Goal: Task Accomplishment & Management: Manage account settings

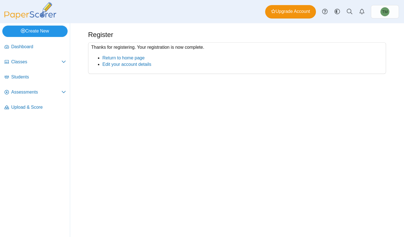
click at [47, 28] on link "Create New" at bounding box center [34, 31] width 65 height 11
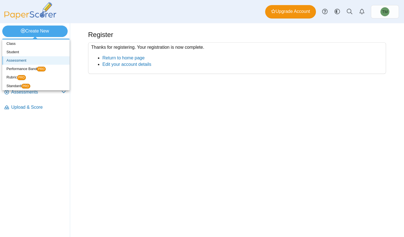
click at [36, 59] on link "Assessment" at bounding box center [35, 60] width 67 height 8
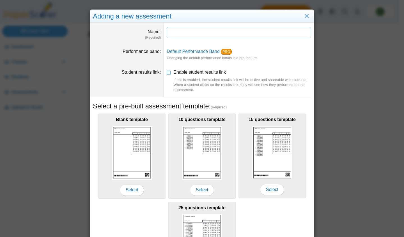
scroll to position [72, 0]
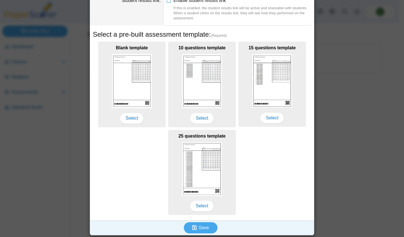
click at [224, 162] on div "25 questions template Select" at bounding box center [201, 172] width 67 height 85
click at [134, 104] on img at bounding box center [132, 81] width 40 height 54
click at [132, 120] on span "Select" at bounding box center [132, 118] width 24 height 11
click at [196, 227] on icon "submit" at bounding box center [195, 228] width 6 height 6
type input "**********"
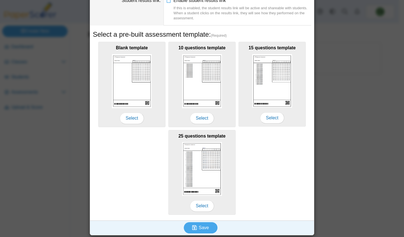
click at [139, 122] on span "Select" at bounding box center [132, 118] width 24 height 11
click at [128, 117] on span "Select" at bounding box center [132, 118] width 24 height 11
click at [126, 79] on img at bounding box center [132, 81] width 40 height 54
click at [206, 226] on span "Save" at bounding box center [204, 228] width 10 height 5
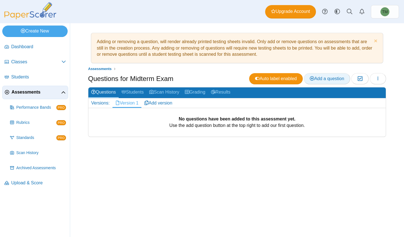
click at [323, 78] on span "Add a question" at bounding box center [327, 78] width 35 height 5
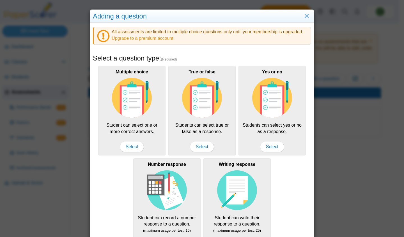
scroll to position [78, 0]
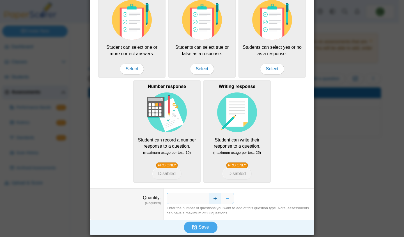
click at [213, 197] on button "Increase" at bounding box center [215, 198] width 13 height 11
click at [202, 197] on input "*" at bounding box center [188, 198] width 42 height 11
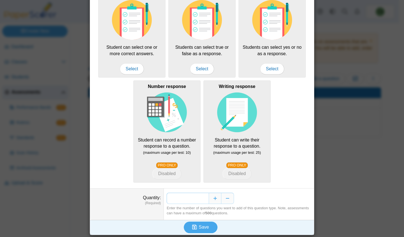
click at [202, 197] on input "*" at bounding box center [188, 198] width 42 height 11
type input "*"
type input "**"
click at [206, 230] on button "Save" at bounding box center [201, 227] width 34 height 11
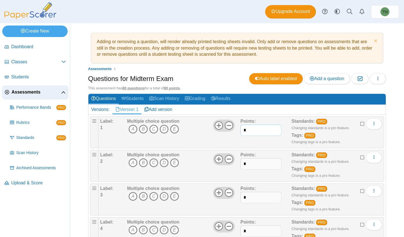
click at [258, 128] on input "*" at bounding box center [260, 130] width 41 height 11
click at [149, 107] on link "Add version" at bounding box center [158, 110] width 34 height 10
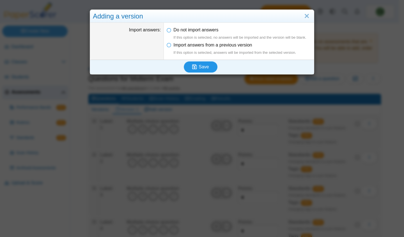
click at [204, 68] on span "Save" at bounding box center [204, 67] width 10 height 5
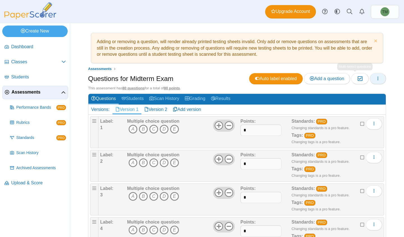
click at [370, 79] on button "button" at bounding box center [378, 78] width 16 height 11
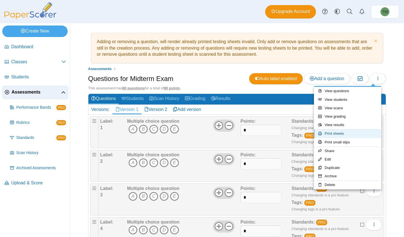
click at [369, 131] on link "Print sheets" at bounding box center [347, 134] width 67 height 8
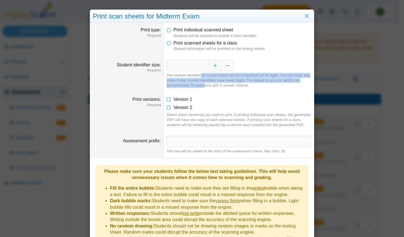
drag, startPoint x: 202, startPoint y: 79, endPoint x: 202, endPoint y: 85, distance: 5.9
click at [202, 85] on div "The student identifier on a scan sheet can be a maximum of 10 digits. You can l…" at bounding box center [239, 80] width 144 height 15
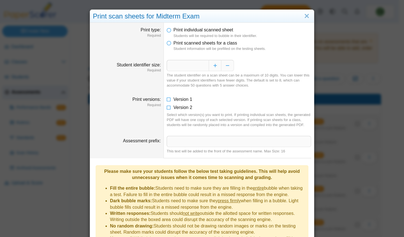
click at [168, 43] on icon at bounding box center [169, 42] width 4 height 4
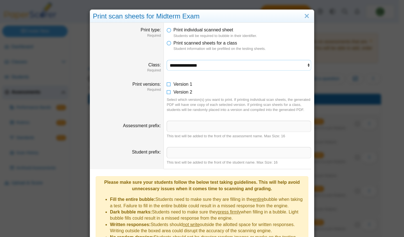
click at [193, 68] on select "**********" at bounding box center [239, 65] width 144 height 11
click at [167, 85] on icon at bounding box center [169, 83] width 4 height 4
click at [167, 93] on icon at bounding box center [169, 91] width 4 height 4
click at [181, 124] on input "Assessment prefix" at bounding box center [239, 126] width 144 height 11
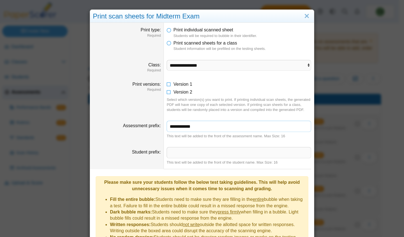
scroll to position [73, 0]
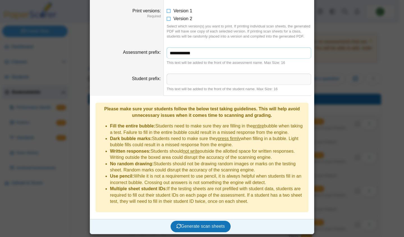
type input "**********"
click at [209, 225] on span "Generate scan sheets" at bounding box center [200, 226] width 49 height 5
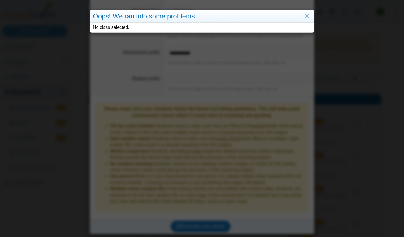
click at [305, 18] on link "Close" at bounding box center [306, 17] width 9 height 10
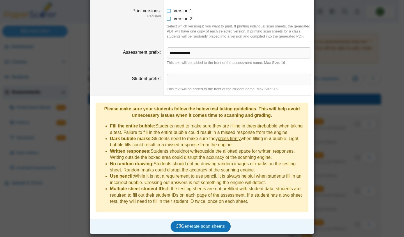
scroll to position [0, 0]
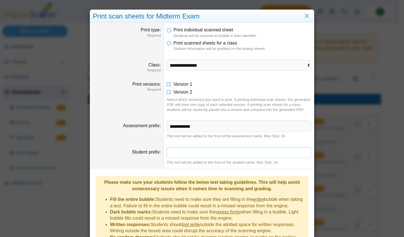
click at [185, 157] on input "Student prefix" at bounding box center [239, 152] width 144 height 11
click at [196, 67] on select "**********" at bounding box center [239, 65] width 144 height 11
click at [167, 60] on select "**********" at bounding box center [239, 65] width 144 height 11
click at [304, 18] on link "Close" at bounding box center [306, 17] width 9 height 10
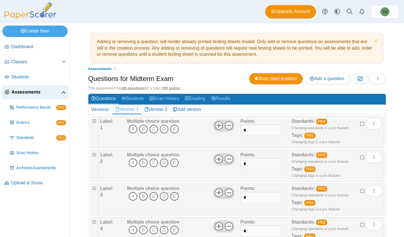
click at [168, 96] on link "Scan History" at bounding box center [164, 99] width 36 height 10
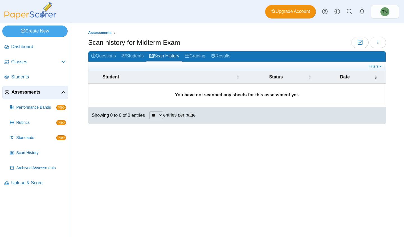
click at [138, 56] on link "Students" at bounding box center [133, 56] width 28 height 10
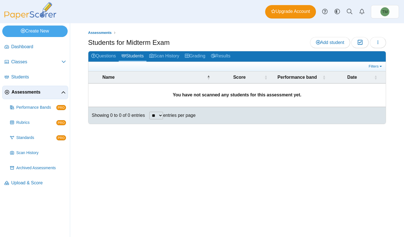
click at [104, 58] on link "Questions" at bounding box center [103, 56] width 30 height 10
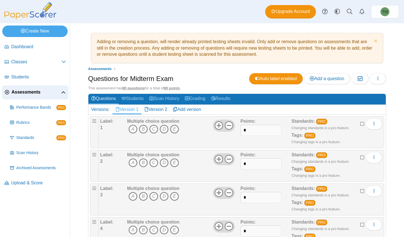
click at [189, 98] on icon at bounding box center [187, 98] width 4 height 4
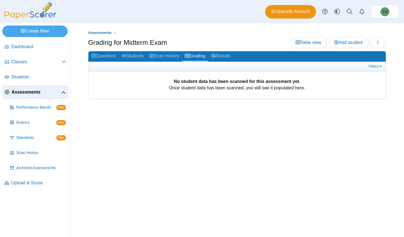
click at [106, 59] on link "Questions" at bounding box center [103, 56] width 30 height 10
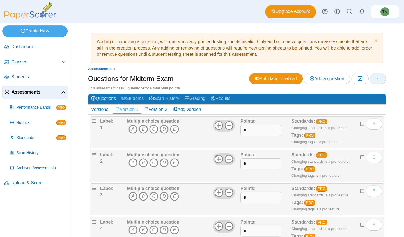
click at [376, 78] on icon "button" at bounding box center [378, 78] width 4 height 4
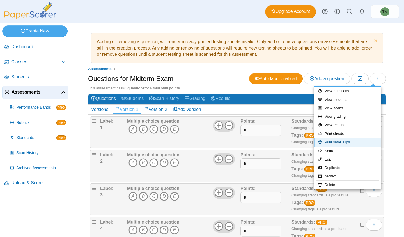
click at [355, 143] on link "Print small slips" at bounding box center [347, 142] width 67 height 8
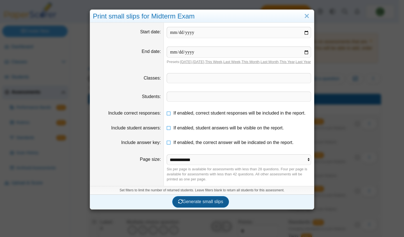
click at [196, 204] on span "Generate small slips" at bounding box center [200, 201] width 45 height 5
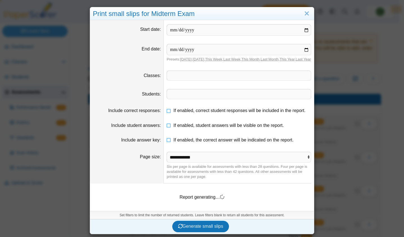
scroll to position [8, 0]
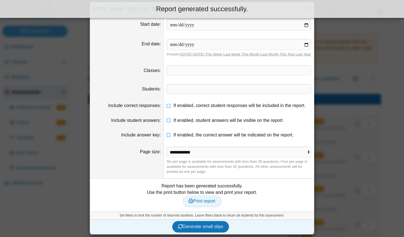
click at [196, 204] on span "Print report" at bounding box center [202, 201] width 27 height 5
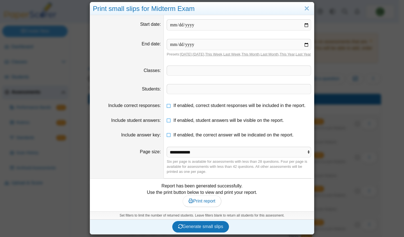
click at [40, 75] on div "Print small slips for Midterm Exam Start date End date Presets: Today , Yesterd…" at bounding box center [202, 118] width 404 height 237
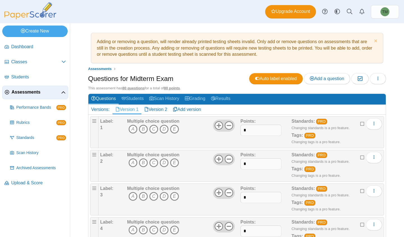
click at [50, 65] on link "Classes" at bounding box center [35, 62] width 66 height 13
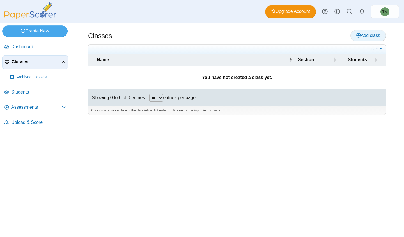
click at [354, 40] on link "Add class" at bounding box center [368, 35] width 36 height 11
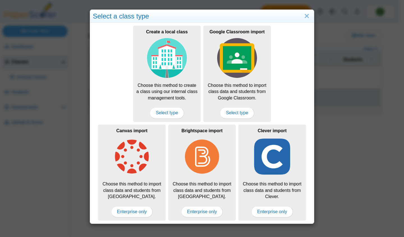
click at [351, 95] on div "Select a class type Create a local class Choose this method to create a class u…" at bounding box center [202, 118] width 404 height 237
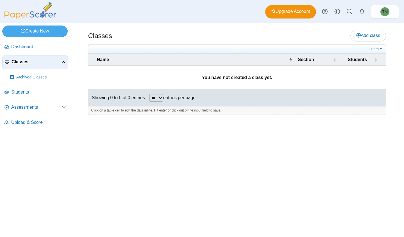
click at [57, 106] on span "Assessments" at bounding box center [36, 107] width 50 height 6
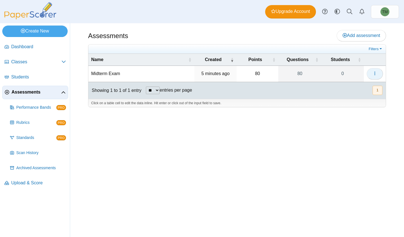
click at [378, 77] on button "button" at bounding box center [375, 73] width 16 height 11
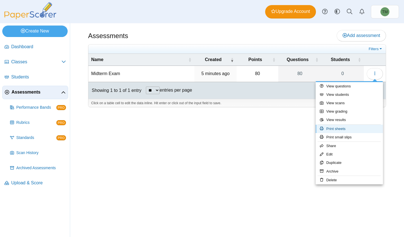
click at [345, 128] on link "Print sheets" at bounding box center [349, 129] width 67 height 8
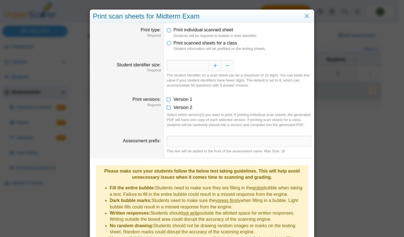
click at [168, 43] on icon at bounding box center [169, 42] width 4 height 4
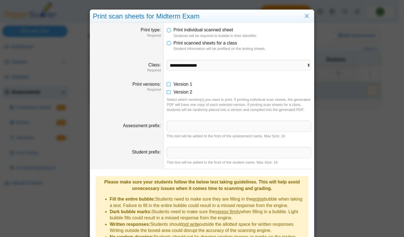
click at [167, 30] on icon at bounding box center [169, 29] width 4 height 4
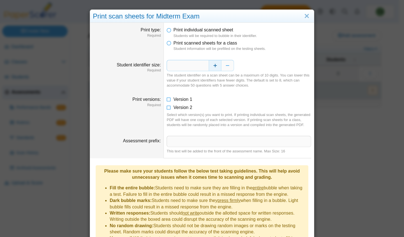
click at [216, 66] on button "Increase" at bounding box center [215, 65] width 13 height 11
click at [167, 107] on icon at bounding box center [169, 107] width 4 height 4
click at [167, 100] on icon at bounding box center [169, 98] width 4 height 4
click at [194, 146] on input "Assessment prefix" at bounding box center [239, 141] width 144 height 11
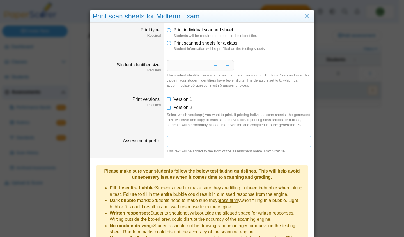
type input "**********"
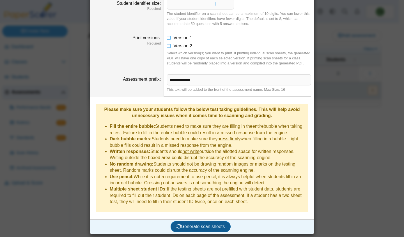
click at [195, 227] on span "Generate scan sheets" at bounding box center [200, 226] width 49 height 5
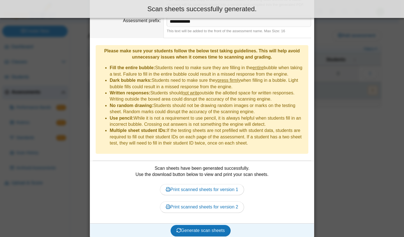
scroll to position [125, 0]
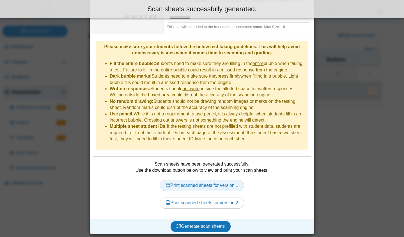
click at [208, 188] on link "Print scanned sheets for version 1" at bounding box center [202, 185] width 84 height 11
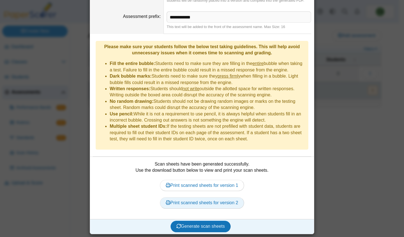
click at [208, 201] on link "Print scanned sheets for version 2" at bounding box center [202, 202] width 84 height 11
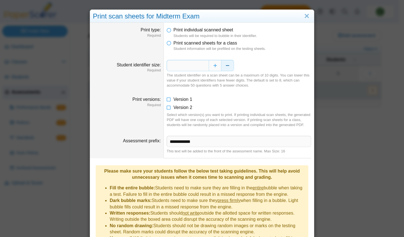
click at [223, 68] on button "Decrease" at bounding box center [227, 65] width 13 height 11
click at [215, 68] on button "Increase" at bounding box center [215, 65] width 13 height 11
click at [216, 68] on button "Increase" at bounding box center [215, 65] width 13 height 11
click at [229, 68] on button "Decrease" at bounding box center [227, 65] width 13 height 11
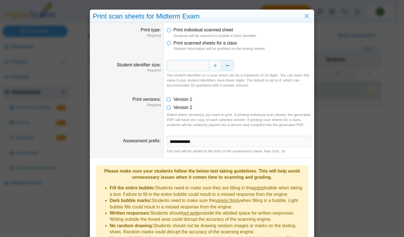
click at [228, 67] on button "Decrease" at bounding box center [227, 65] width 13 height 11
click at [218, 67] on button "Increase" at bounding box center [215, 65] width 13 height 11
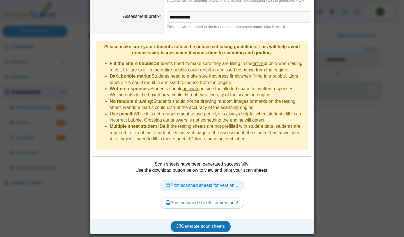
click at [201, 187] on link "Print scanned sheets for version 1" at bounding box center [202, 185] width 84 height 11
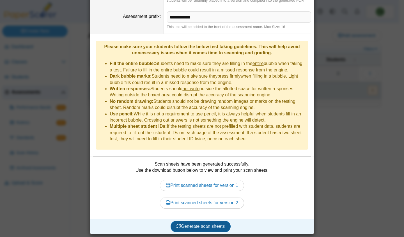
click at [205, 228] on span "Generate scan sheets" at bounding box center [200, 226] width 49 height 5
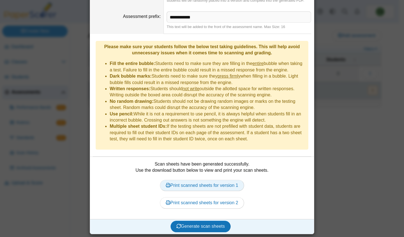
click at [212, 190] on link "Print scanned sheets for version 1" at bounding box center [202, 185] width 84 height 11
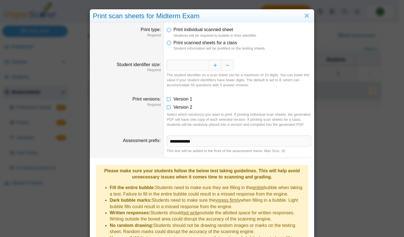
scroll to position [0, 0]
click at [271, 143] on input "**********" at bounding box center [239, 141] width 144 height 11
click at [332, 124] on div "**********" at bounding box center [202, 118] width 404 height 237
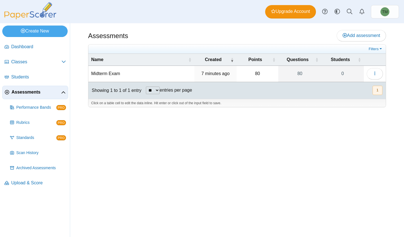
click at [240, 72] on td "80" at bounding box center [257, 74] width 42 height 16
click at [372, 77] on button "button" at bounding box center [375, 73] width 16 height 11
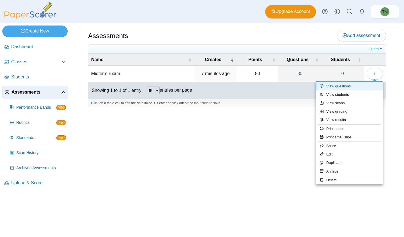
click at [356, 84] on link "View questions" at bounding box center [349, 86] width 67 height 8
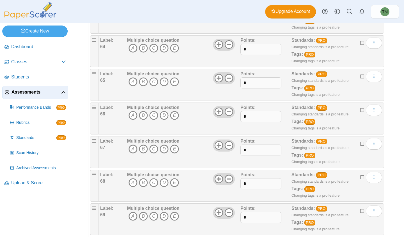
scroll to position [2583, 0]
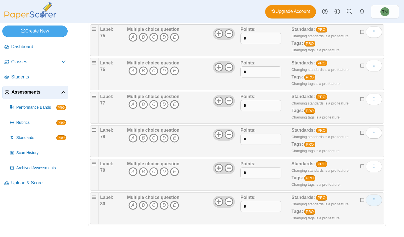
click at [372, 198] on span "More options" at bounding box center [374, 200] width 4 height 5
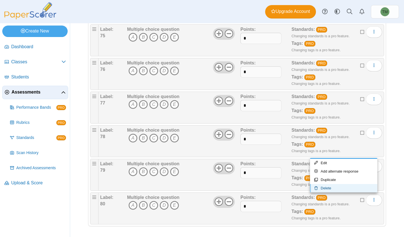
click at [347, 187] on link "Delete" at bounding box center [343, 188] width 67 height 8
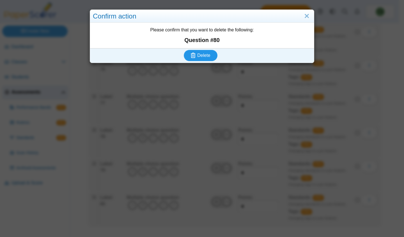
click at [197, 54] on span "Delete" at bounding box center [203, 55] width 13 height 5
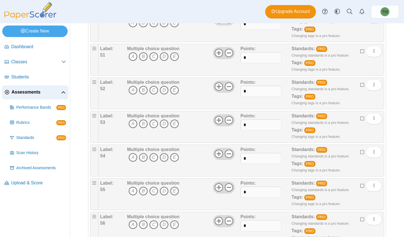
scroll to position [1736, 0]
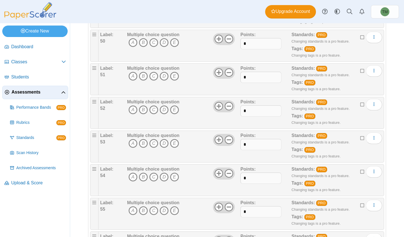
click at [360, 104] on icon at bounding box center [362, 104] width 4 height 4
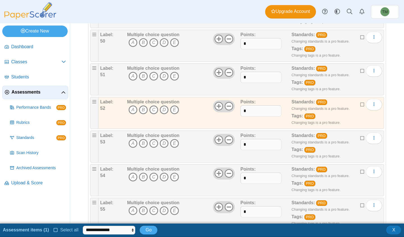
click at [360, 71] on icon at bounding box center [362, 70] width 4 height 4
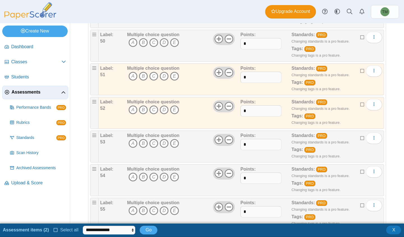
click at [360, 140] on label at bounding box center [362, 138] width 4 height 6
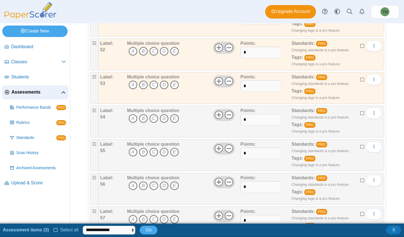
scroll to position [1820, 0]
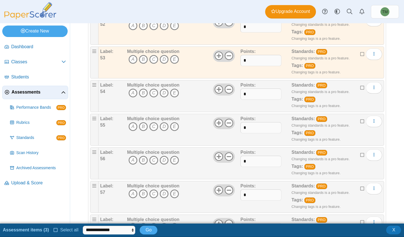
click at [360, 88] on icon at bounding box center [362, 87] width 4 height 4
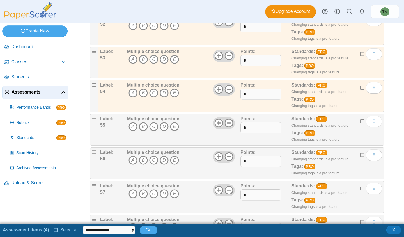
click at [360, 123] on icon at bounding box center [362, 121] width 4 height 4
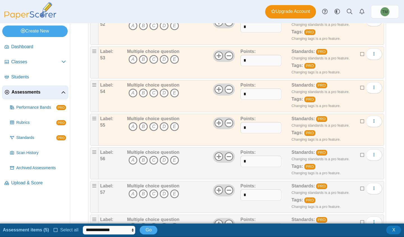
click at [360, 154] on icon at bounding box center [362, 155] width 4 height 4
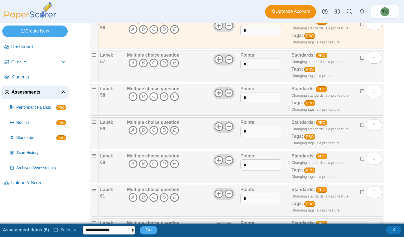
scroll to position [1961, 0]
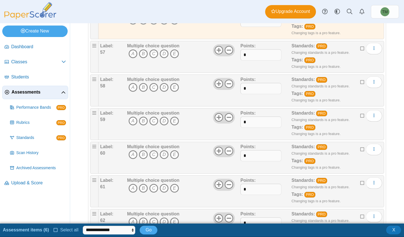
click at [360, 50] on icon at bounding box center [362, 48] width 4 height 4
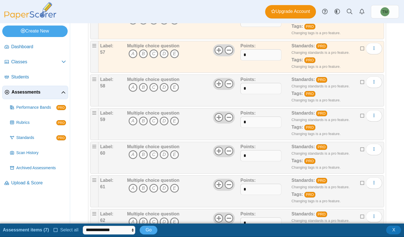
click at [360, 81] on icon at bounding box center [362, 82] width 4 height 4
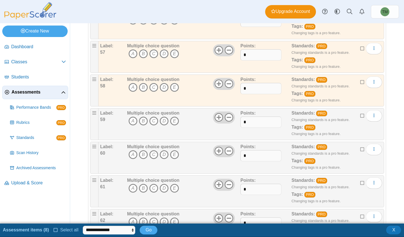
click at [360, 116] on icon at bounding box center [362, 115] width 4 height 4
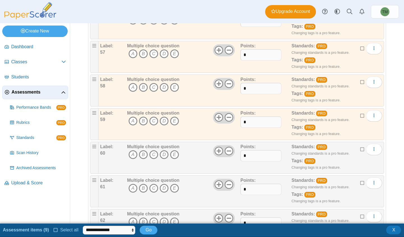
click at [360, 150] on icon at bounding box center [362, 149] width 4 height 4
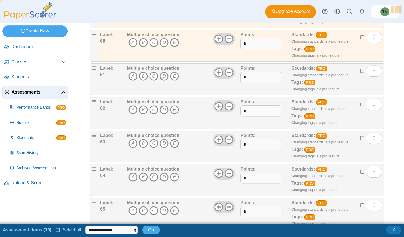
scroll to position [2101, 0]
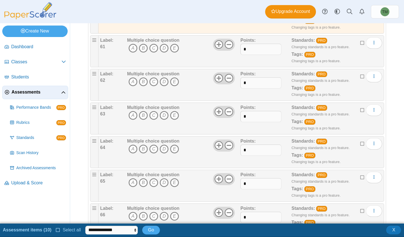
click at [360, 43] on icon at bounding box center [362, 42] width 4 height 4
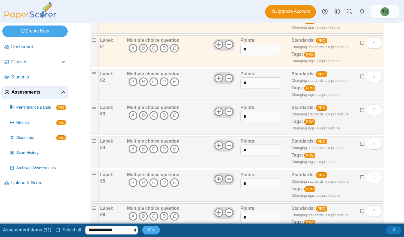
click at [360, 75] on icon at bounding box center [362, 76] width 4 height 4
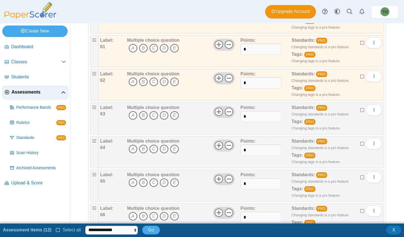
click at [360, 110] on icon at bounding box center [362, 110] width 4 height 4
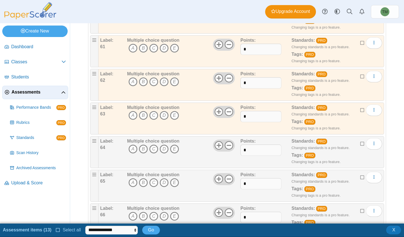
click at [360, 143] on icon at bounding box center [362, 143] width 4 height 4
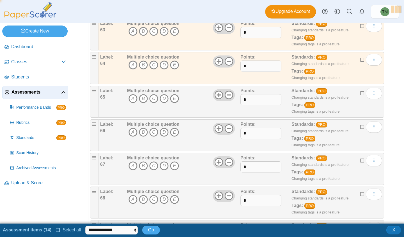
scroll to position [2213, 0]
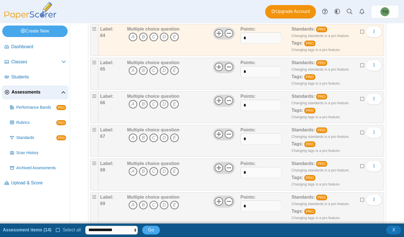
click at [360, 65] on icon at bounding box center [362, 65] width 4 height 4
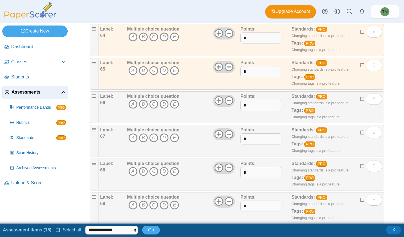
click at [360, 98] on icon at bounding box center [362, 98] width 4 height 4
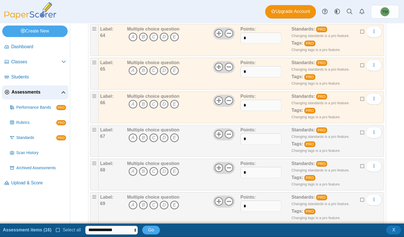
click at [360, 132] on icon at bounding box center [362, 132] width 4 height 4
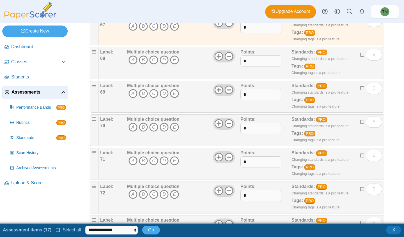
scroll to position [2325, 0]
click at [355, 54] on div "Standards: PRO Changing standards is a pro feature. Tags: PRO Changing tags is …" at bounding box center [329, 63] width 77 height 28
click at [360, 53] on icon at bounding box center [362, 54] width 4 height 4
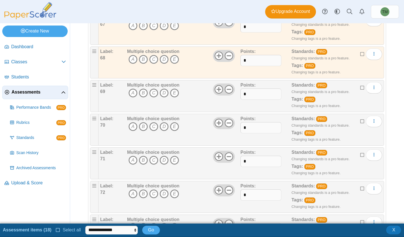
click at [360, 89] on icon at bounding box center [362, 87] width 4 height 4
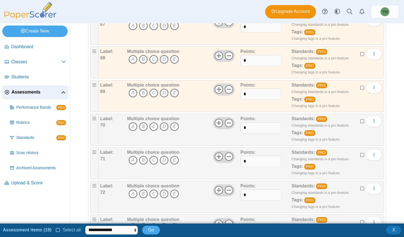
click at [355, 120] on div "Standards: PRO Changing standards is a pro feature. Tags: PRO Changing tags is …" at bounding box center [329, 130] width 77 height 28
click at [360, 122] on icon at bounding box center [362, 121] width 4 height 4
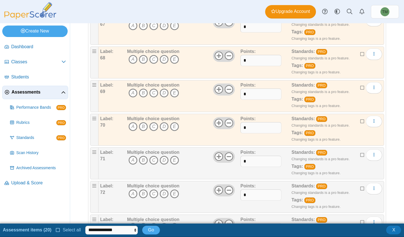
click at [360, 153] on icon at bounding box center [362, 155] width 4 height 4
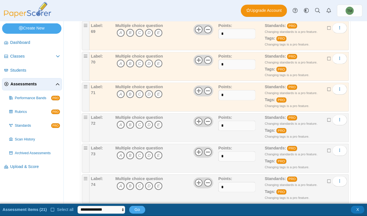
scroll to position [2381, 0]
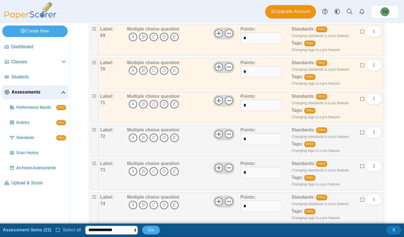
click at [360, 135] on label at bounding box center [362, 133] width 4 height 6
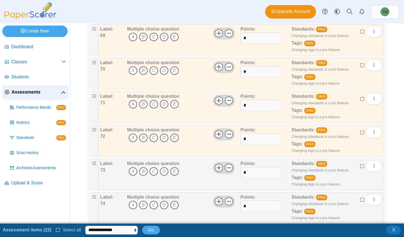
click at [360, 166] on icon at bounding box center [362, 166] width 4 height 4
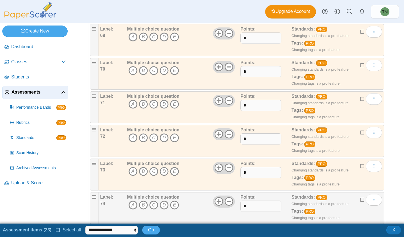
click at [360, 199] on icon at bounding box center [362, 199] width 4 height 4
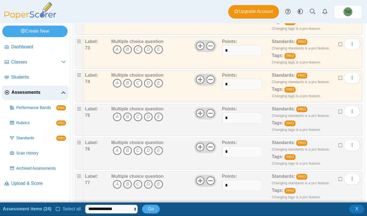
scroll to position [2509, 0]
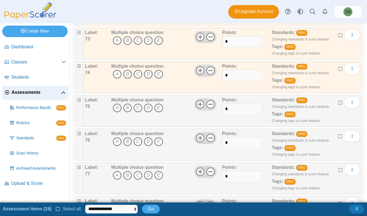
click at [339, 100] on icon at bounding box center [341, 102] width 4 height 4
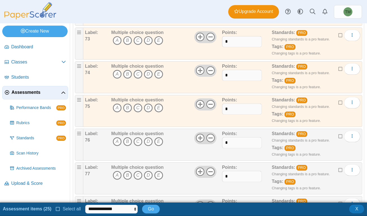
click at [339, 134] on icon at bounding box center [341, 136] width 4 height 4
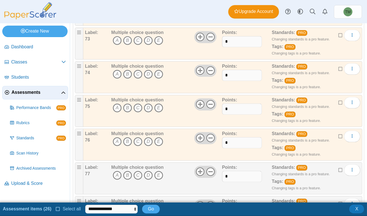
click at [334, 165] on div "Standards: PRO Changing standards is a pro feature. Tags: PRO Changing tags is …" at bounding box center [309, 178] width 75 height 28
click at [339, 167] on icon at bounding box center [341, 169] width 4 height 4
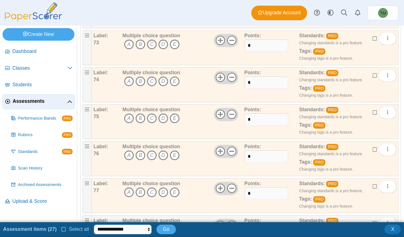
scroll to position [2576, 0]
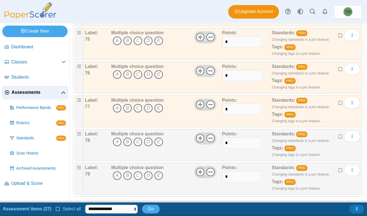
click at [339, 134] on icon at bounding box center [341, 136] width 4 height 4
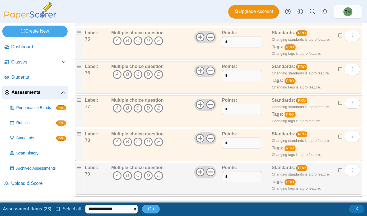
click at [339, 167] on icon at bounding box center [341, 169] width 4 height 4
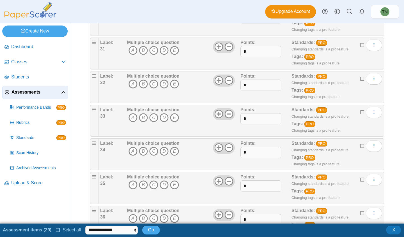
scroll to position [907, 0]
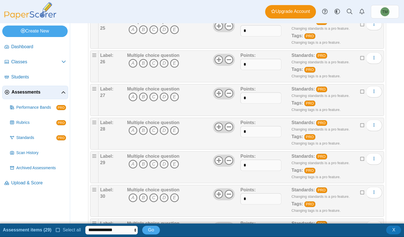
click at [324, 5] on span at bounding box center [325, 11] width 12 height 13
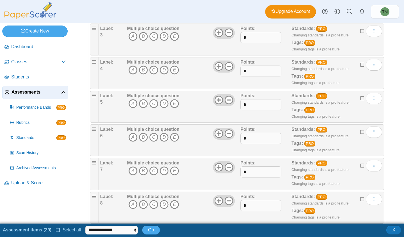
scroll to position [0, 0]
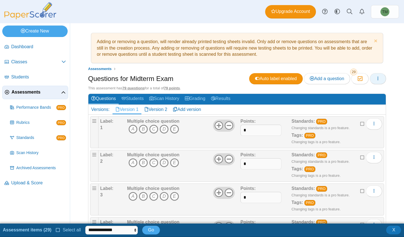
click at [376, 78] on icon "button" at bounding box center [378, 78] width 4 height 4
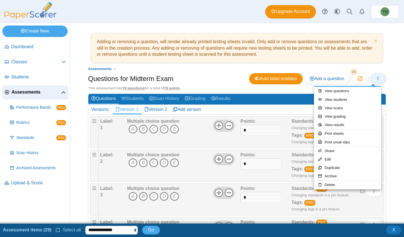
click at [376, 78] on icon "button" at bounding box center [378, 78] width 4 height 4
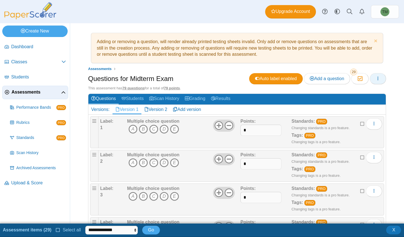
click at [370, 78] on button "button" at bounding box center [378, 78] width 16 height 11
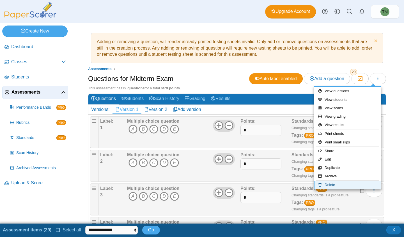
click at [323, 185] on icon at bounding box center [321, 185] width 6 height 4
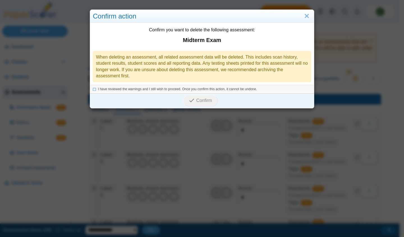
click at [93, 89] on icon at bounding box center [94, 88] width 3 height 3
click at [197, 105] on button "Confirm" at bounding box center [200, 100] width 35 height 11
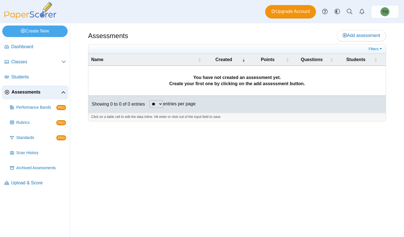
click at [161, 102] on select "** ** ** ***" at bounding box center [156, 104] width 14 height 8
select select "**"
click at [149, 100] on select "** ** ** ***" at bounding box center [156, 104] width 14 height 8
click at [354, 31] on link "Add assessment" at bounding box center [361, 35] width 49 height 11
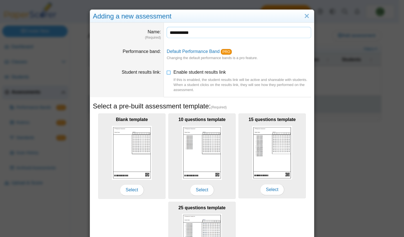
paste input "**********"
type input "**********"
click at [307, 18] on link "Close" at bounding box center [306, 17] width 9 height 10
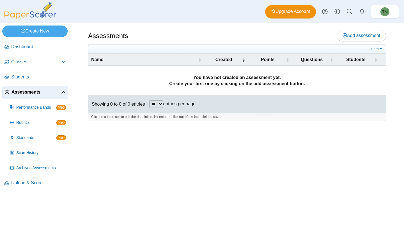
click at [49, 57] on link "Classes" at bounding box center [35, 62] width 66 height 13
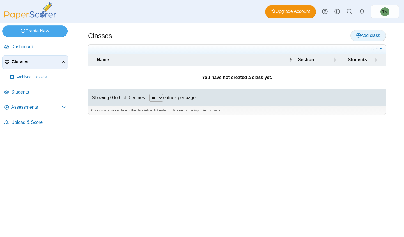
click at [364, 36] on span "Add class" at bounding box center [368, 35] width 24 height 5
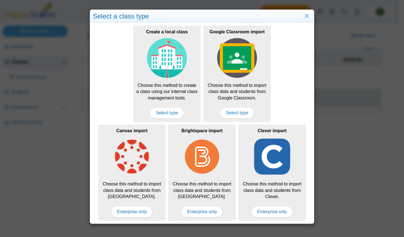
click at [157, 114] on span "Select type" at bounding box center [167, 112] width 34 height 11
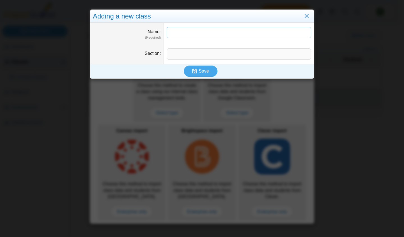
click at [201, 35] on input "Name" at bounding box center [239, 32] width 144 height 11
paste input "**********"
type input "**********"
click at [202, 69] on span "Save" at bounding box center [204, 71] width 10 height 5
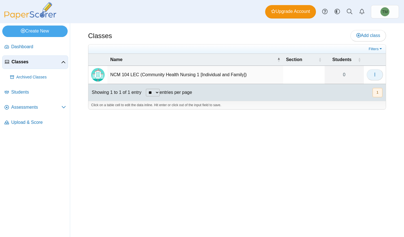
click at [374, 78] on button "button" at bounding box center [375, 74] width 16 height 11
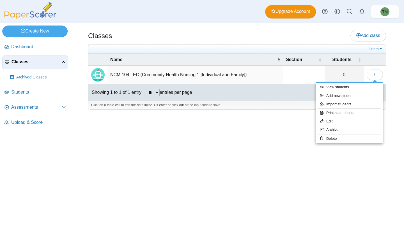
click at [266, 76] on td "NCM 104 LEC (Community Health Nursing 1 [Individual and Family])" at bounding box center [195, 75] width 176 height 18
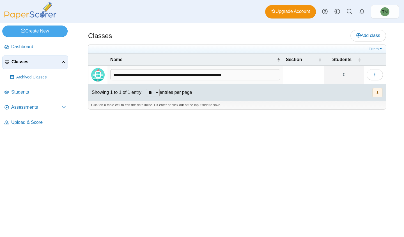
click at [277, 101] on div "Click on a table cell to edit the data inline. Hit enter or click out of the in…" at bounding box center [236, 105] width 297 height 8
click at [47, 89] on span "Students" at bounding box center [38, 92] width 55 height 6
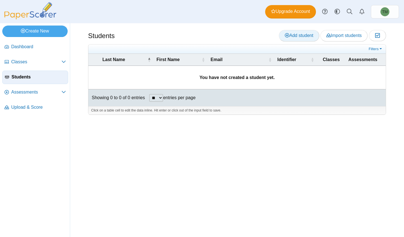
click at [296, 35] on span "Add student" at bounding box center [299, 35] width 28 height 5
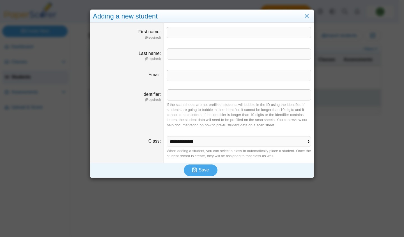
click at [308, 15] on link "Close" at bounding box center [306, 17] width 9 height 10
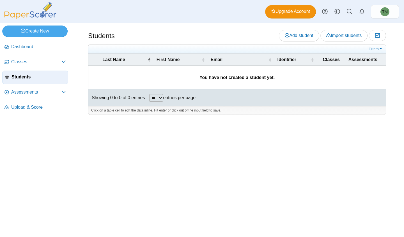
click at [50, 93] on span "Assessments" at bounding box center [36, 92] width 50 height 6
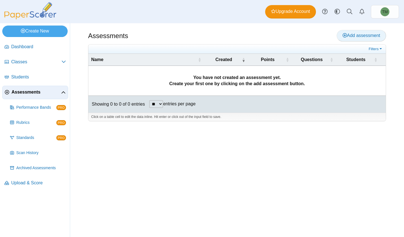
click at [366, 39] on link "Add assessment" at bounding box center [361, 35] width 49 height 11
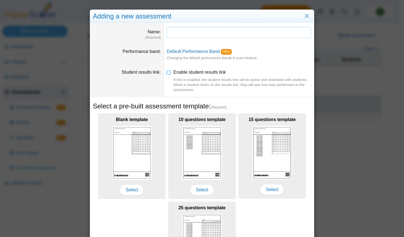
paste input "**********"
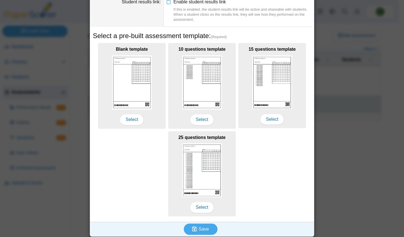
scroll to position [72, 0]
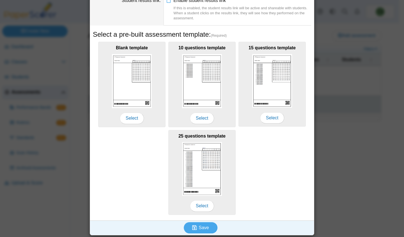
type input "**********"
click at [195, 229] on use "submit" at bounding box center [194, 228] width 5 height 5
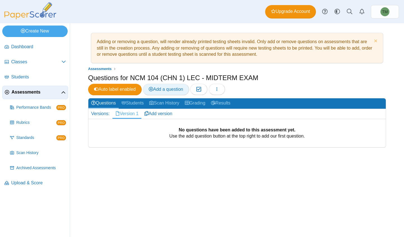
click at [166, 89] on span "Add a question" at bounding box center [166, 89] width 35 height 5
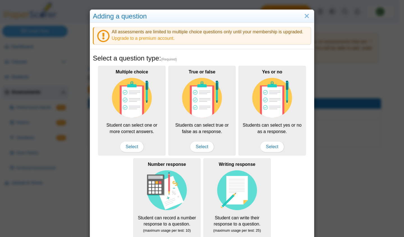
scroll to position [78, 0]
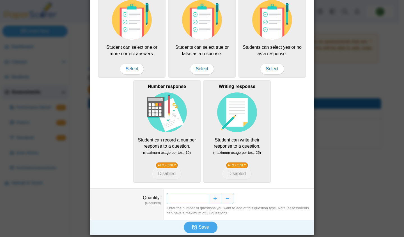
click at [203, 197] on input "*" at bounding box center [188, 198] width 42 height 11
type input "**"
click at [133, 67] on span "Select" at bounding box center [132, 68] width 24 height 11
click at [202, 230] on button "Save" at bounding box center [201, 227] width 34 height 11
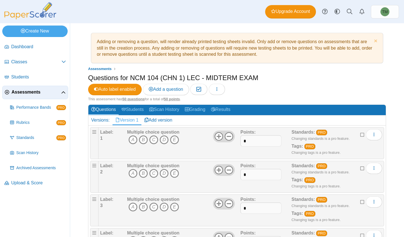
click at [174, 139] on icon "E" at bounding box center [174, 139] width 9 height 9
click at [137, 140] on icon "A" at bounding box center [132, 139] width 9 height 9
click at [171, 139] on icon "E" at bounding box center [174, 139] width 9 height 9
click at [134, 140] on icon "A" at bounding box center [132, 139] width 9 height 9
click at [373, 134] on use "More options" at bounding box center [373, 135] width 1 height 4
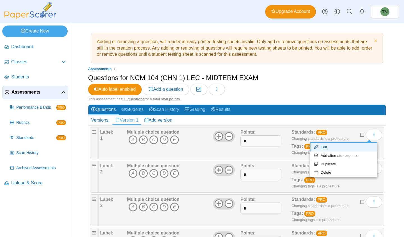
click at [332, 148] on link "Edit" at bounding box center [343, 147] width 67 height 8
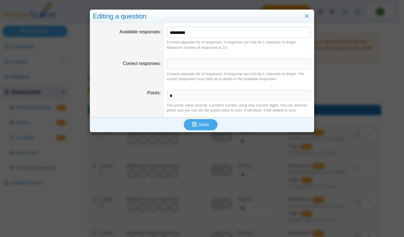
click at [214, 34] on input "*********" at bounding box center [239, 32] width 144 height 11
type input "*******"
click at [192, 123] on icon "submit" at bounding box center [194, 124] width 5 height 5
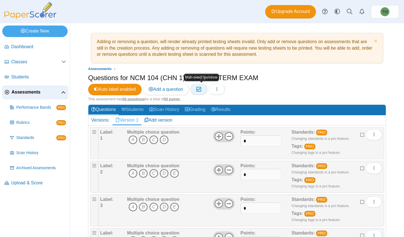
click at [200, 90] on icon "button" at bounding box center [198, 89] width 5 height 5
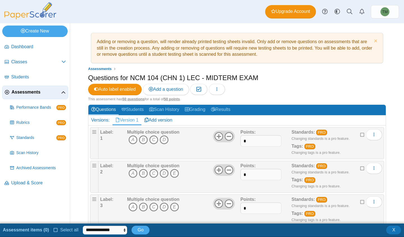
click at [54, 231] on icon at bounding box center [56, 230] width 4 height 4
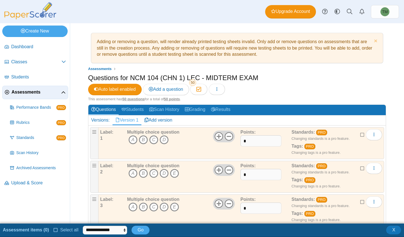
scroll to position [1, 0]
click at [95, 231] on select "**********" at bounding box center [111, 230] width 52 height 8
click at [372, 137] on span "More options" at bounding box center [374, 134] width 4 height 5
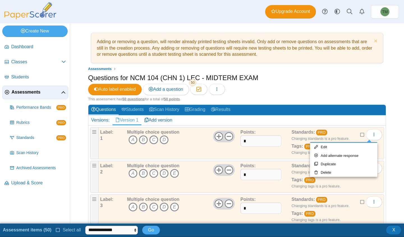
click at [397, 172] on div "Adding or removing a question, will render already printed testing sheets inval…" at bounding box center [237, 123] width 334 height 201
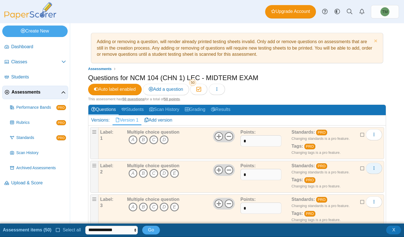
click at [372, 171] on button "More options" at bounding box center [374, 168] width 16 height 11
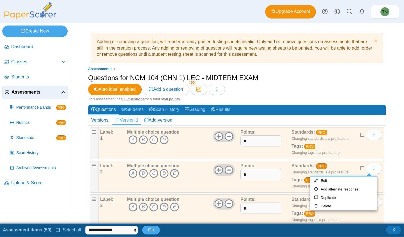
click at [360, 134] on icon at bounding box center [362, 134] width 4 height 4
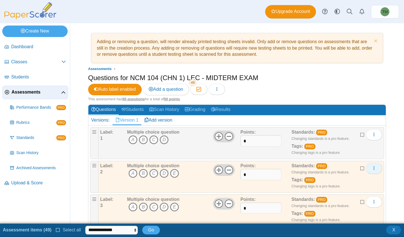
click at [366, 166] on button "More options" at bounding box center [374, 168] width 16 height 11
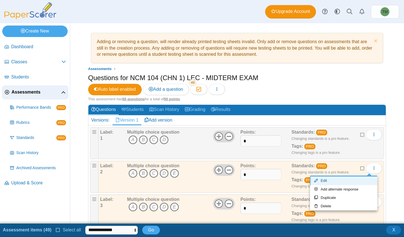
click at [350, 182] on link "Edit" at bounding box center [343, 181] width 67 height 8
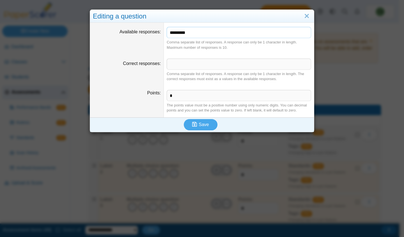
click at [204, 28] on input "*********" at bounding box center [239, 32] width 144 height 11
type input "*******"
click at [197, 122] on icon "submit" at bounding box center [195, 125] width 6 height 6
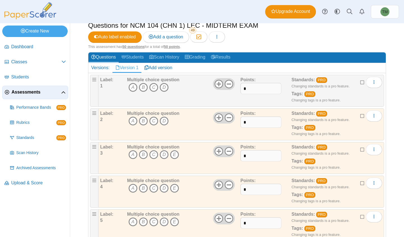
scroll to position [56, 0]
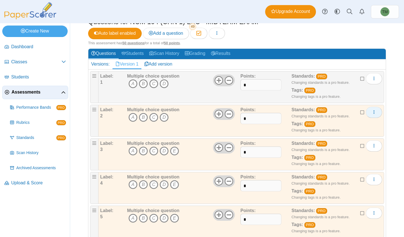
click at [371, 115] on button "More options" at bounding box center [374, 112] width 16 height 11
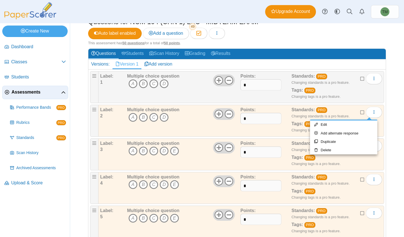
click at [382, 102] on div "Adding or removing a question, will render already printed testing sheets inval…" at bounding box center [237, 74] width 334 height 214
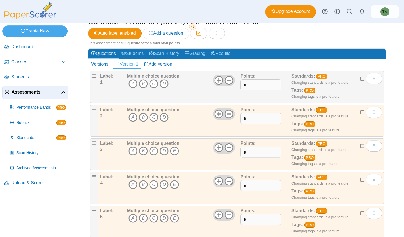
scroll to position [0, 0]
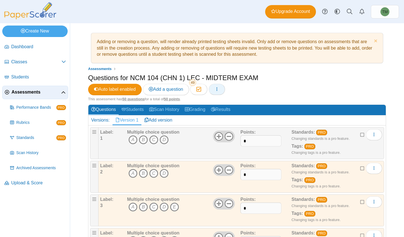
click at [217, 88] on use "button" at bounding box center [216, 90] width 1 height 4
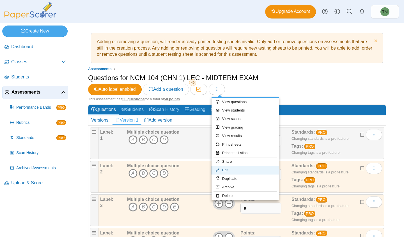
click at [243, 169] on link "Edit" at bounding box center [245, 170] width 67 height 8
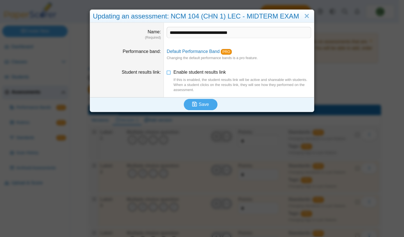
click at [340, 66] on div "**********" at bounding box center [202, 118] width 404 height 237
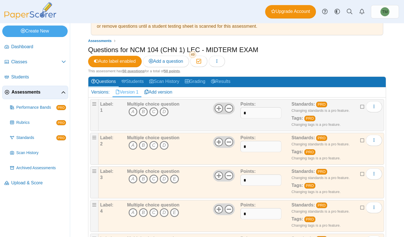
scroll to position [140, 0]
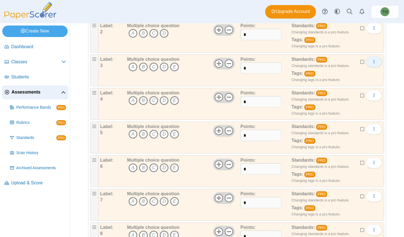
click at [372, 63] on icon "More options" at bounding box center [374, 61] width 4 height 4
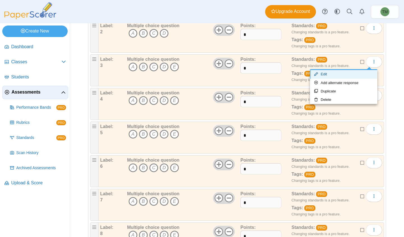
click at [362, 76] on link "Edit" at bounding box center [343, 74] width 67 height 8
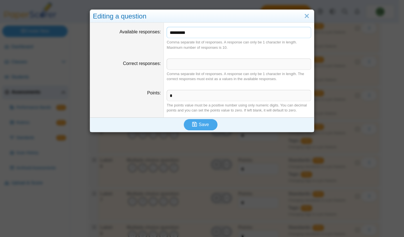
click at [220, 30] on input "*********" at bounding box center [239, 32] width 144 height 11
type input "*******"
click at [194, 125] on icon "submit" at bounding box center [194, 124] width 5 height 5
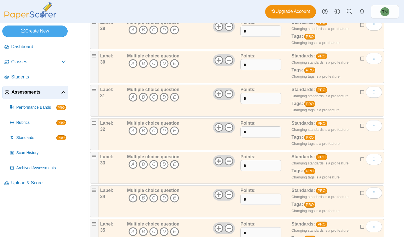
scroll to position [1584, 0]
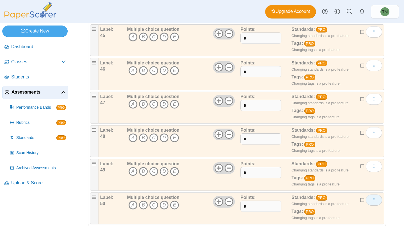
click at [372, 199] on icon "More options" at bounding box center [374, 200] width 4 height 4
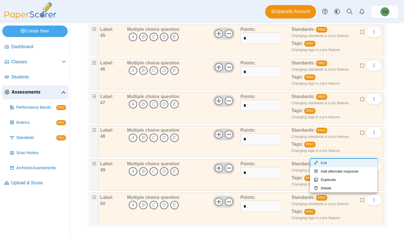
click at [326, 164] on link "Edit" at bounding box center [343, 163] width 67 height 8
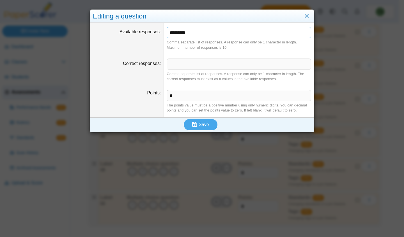
click at [199, 36] on input "*********" at bounding box center [239, 32] width 144 height 11
type input "*******"
click at [200, 118] on div "Save" at bounding box center [200, 125] width 221 height 15
click at [203, 125] on span "Save" at bounding box center [204, 124] width 10 height 5
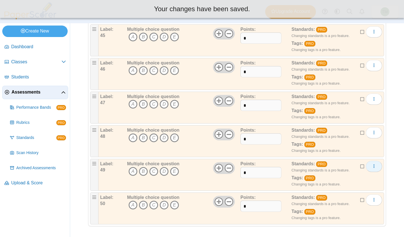
click at [366, 168] on button "More options" at bounding box center [374, 166] width 16 height 11
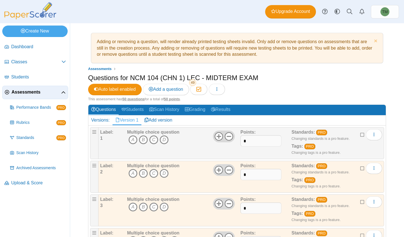
click at [267, 89] on div "Questions for NCM 104 (CHN 1) LEC - MIDTERM EXAM Auto label enabled Add a quest…" at bounding box center [237, 85] width 298 height 24
click at [214, 136] on use at bounding box center [218, 136] width 9 height 9
click at [224, 136] on icon at bounding box center [228, 136] width 9 height 9
click at [227, 170] on use at bounding box center [229, 170] width 9 height 9
click at [215, 169] on icon at bounding box center [218, 170] width 9 height 9
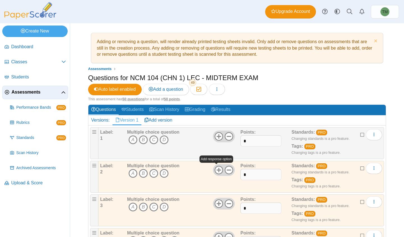
scroll to position [84, 0]
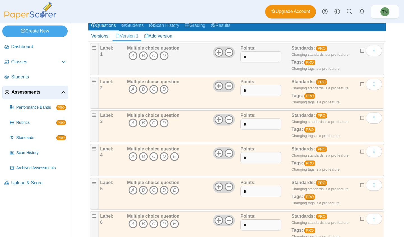
click at [227, 152] on icon at bounding box center [228, 153] width 9 height 9
click at [229, 189] on icon at bounding box center [228, 187] width 9 height 9
click at [227, 219] on icon at bounding box center [228, 220] width 9 height 9
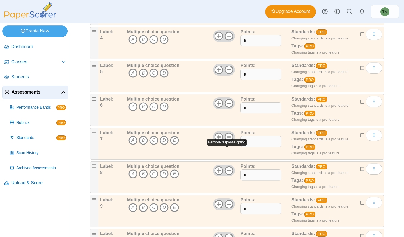
scroll to position [224, 0]
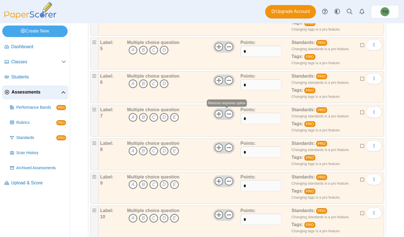
click at [226, 113] on icon at bounding box center [228, 114] width 9 height 9
click at [228, 146] on icon at bounding box center [228, 147] width 9 height 9
click at [226, 183] on icon at bounding box center [228, 181] width 9 height 9
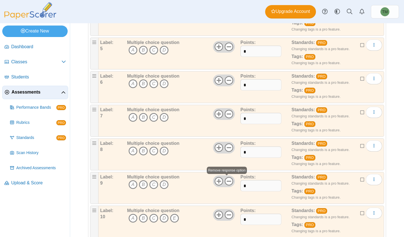
click at [228, 213] on icon at bounding box center [228, 215] width 9 height 9
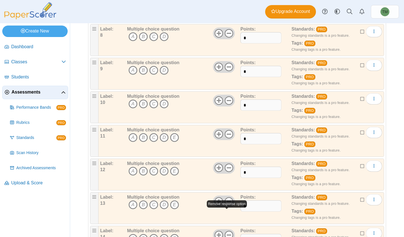
scroll to position [393, 0]
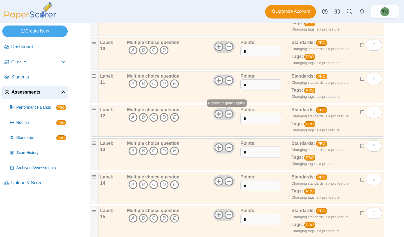
click at [226, 114] on use at bounding box center [229, 114] width 9 height 9
click at [227, 81] on icon at bounding box center [228, 80] width 9 height 9
click at [230, 147] on icon at bounding box center [228, 147] width 9 height 9
click at [227, 182] on icon at bounding box center [228, 181] width 9 height 9
click at [226, 216] on icon at bounding box center [228, 215] width 9 height 9
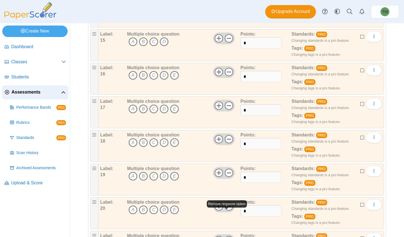
scroll to position [617, 0]
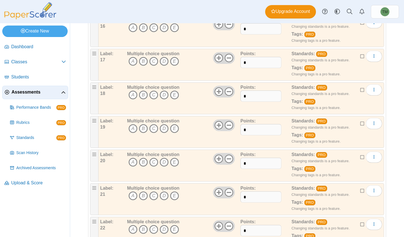
click at [228, 25] on icon at bounding box center [228, 24] width 9 height 9
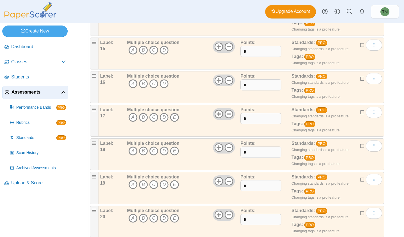
scroll to position [533, 0]
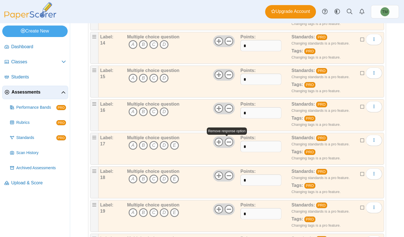
click at [224, 138] on icon at bounding box center [228, 142] width 9 height 9
click at [227, 175] on use at bounding box center [229, 175] width 9 height 9
click at [226, 209] on use at bounding box center [229, 209] width 9 height 9
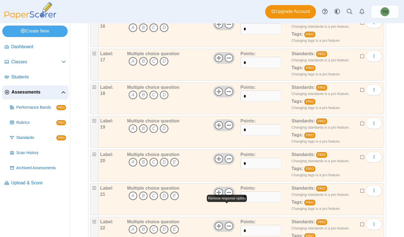
scroll to position [645, 0]
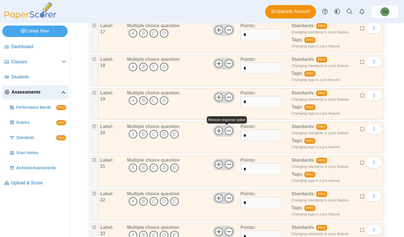
click at [228, 128] on icon at bounding box center [228, 131] width 9 height 9
click at [228, 163] on icon at bounding box center [228, 164] width 9 height 9
click at [226, 200] on icon at bounding box center [228, 198] width 9 height 9
click at [227, 233] on icon at bounding box center [228, 232] width 9 height 9
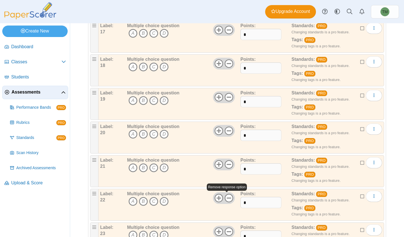
scroll to position [757, 0]
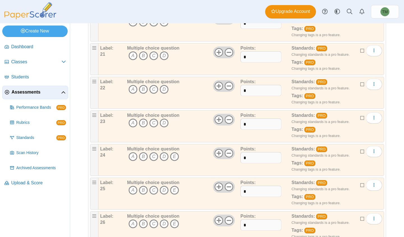
click at [228, 151] on icon at bounding box center [228, 153] width 9 height 9
click at [228, 187] on use at bounding box center [229, 187] width 9 height 9
click at [228, 219] on icon at bounding box center [228, 220] width 9 height 9
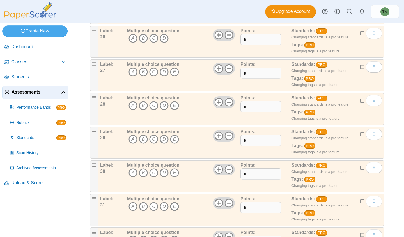
scroll to position [954, 0]
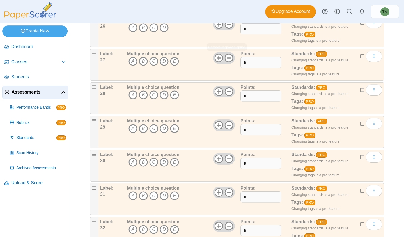
click at [224, 59] on icon at bounding box center [228, 58] width 9 height 9
click at [225, 90] on icon at bounding box center [228, 91] width 9 height 9
click at [228, 127] on icon at bounding box center [228, 125] width 9 height 9
click at [226, 158] on icon at bounding box center [228, 159] width 9 height 9
click at [225, 193] on use at bounding box center [229, 192] width 9 height 9
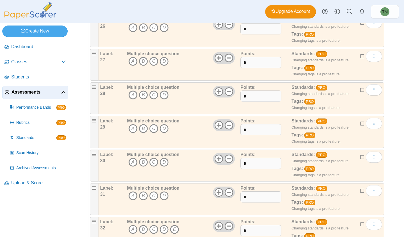
click at [224, 226] on icon at bounding box center [228, 226] width 9 height 9
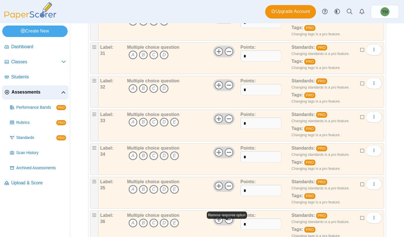
scroll to position [1122, 0]
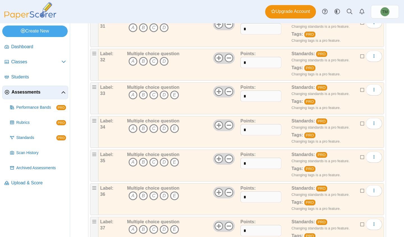
click at [225, 93] on icon at bounding box center [228, 91] width 9 height 9
click at [228, 129] on use at bounding box center [229, 125] width 9 height 9
click at [228, 156] on icon at bounding box center [228, 159] width 9 height 9
click at [227, 193] on use at bounding box center [229, 192] width 9 height 9
click at [226, 226] on use at bounding box center [229, 226] width 9 height 9
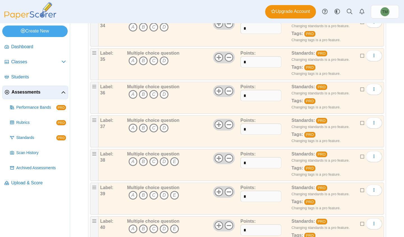
scroll to position [1234, 0]
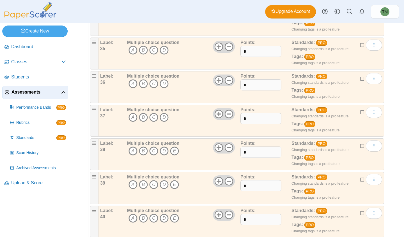
click at [228, 146] on icon at bounding box center [228, 147] width 9 height 9
click at [226, 181] on use at bounding box center [229, 181] width 9 height 9
click at [226, 216] on icon at bounding box center [228, 215] width 9 height 9
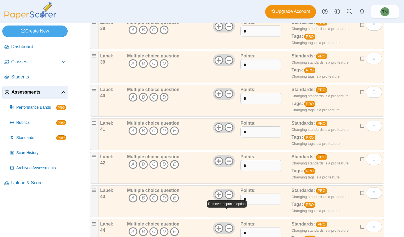
scroll to position [1403, 0]
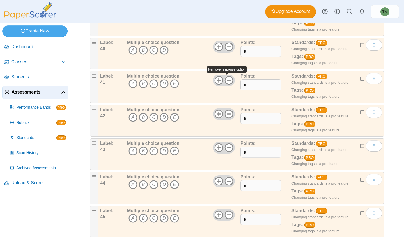
click at [225, 81] on icon at bounding box center [228, 80] width 9 height 9
click at [226, 112] on icon at bounding box center [228, 114] width 9 height 9
click at [224, 147] on icon at bounding box center [228, 147] width 9 height 9
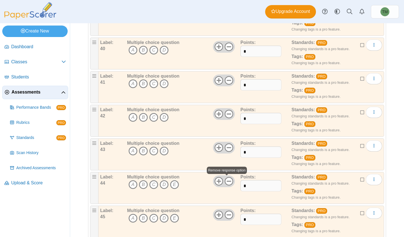
click at [224, 179] on icon at bounding box center [228, 181] width 9 height 9
click at [226, 214] on icon at bounding box center [228, 215] width 9 height 9
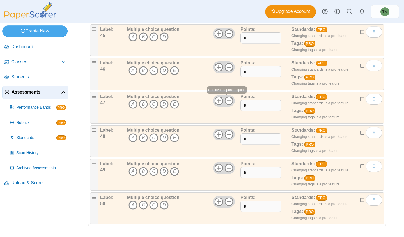
click at [230, 98] on use at bounding box center [229, 100] width 9 height 9
click at [228, 69] on icon at bounding box center [228, 67] width 9 height 9
click at [227, 134] on icon at bounding box center [228, 134] width 9 height 9
click at [226, 165] on icon at bounding box center [228, 168] width 9 height 9
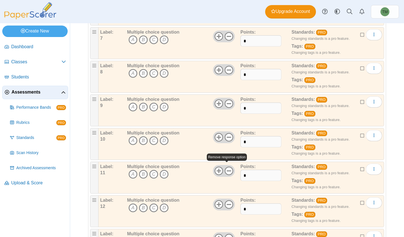
scroll to position [0, 0]
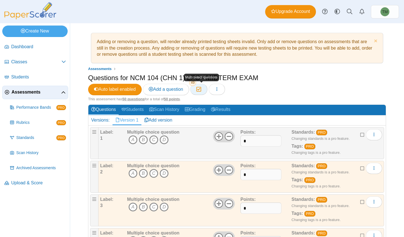
click at [201, 90] on icon "button" at bounding box center [198, 89] width 5 height 5
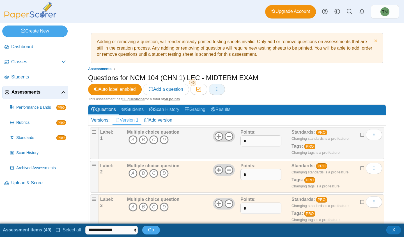
click at [215, 89] on button "button" at bounding box center [217, 89] width 16 height 11
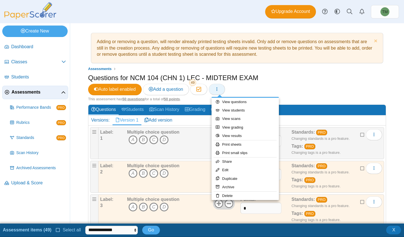
click at [215, 89] on button "button" at bounding box center [217, 89] width 16 height 11
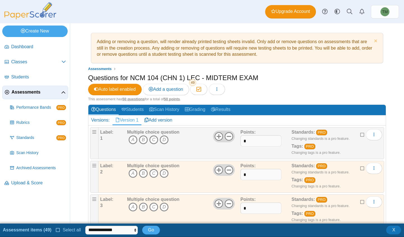
click at [259, 81] on div "Questions for NCM 104 (CHN 1) LEC - MIDTERM EXAM Auto label enabled Add a quest…" at bounding box center [237, 85] width 298 height 24
click at [158, 119] on link "Add version" at bounding box center [158, 121] width 34 height 10
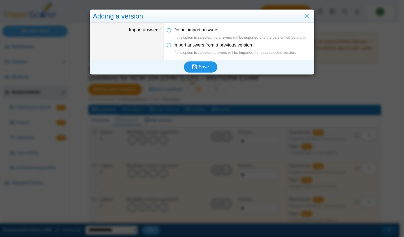
click at [199, 69] on span "Save" at bounding box center [204, 67] width 10 height 5
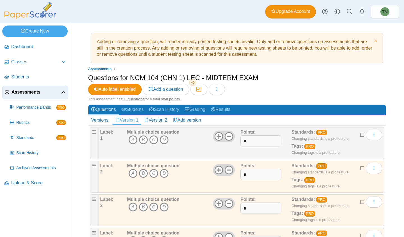
click at [199, 119] on link "Add version" at bounding box center [187, 121] width 34 height 10
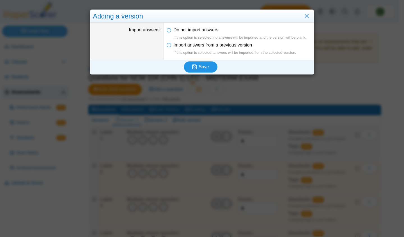
click at [210, 63] on button "Save" at bounding box center [201, 66] width 34 height 11
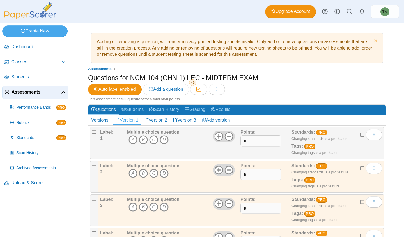
click at [210, 123] on link "Add version" at bounding box center [216, 121] width 34 height 10
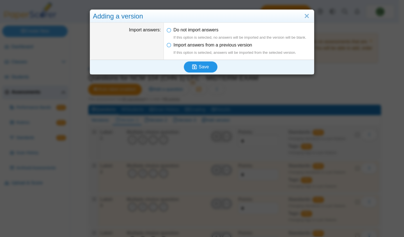
click at [205, 65] on span "Save" at bounding box center [204, 67] width 10 height 5
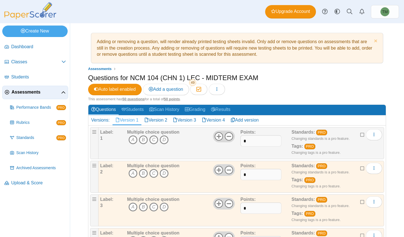
click at [178, 88] on span "Add a question" at bounding box center [166, 89] width 35 height 5
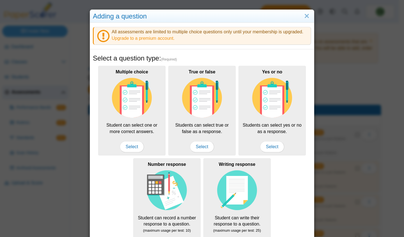
scroll to position [78, 0]
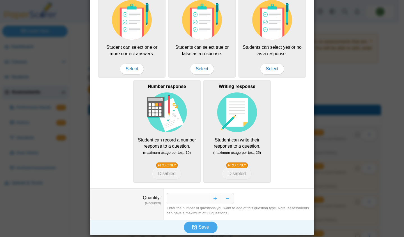
click at [196, 206] on div "Enter the number of questions you want to add of this question type. Note, asse…" at bounding box center [239, 211] width 144 height 10
click at [205, 197] on input "*" at bounding box center [188, 198] width 42 height 11
type input "**"
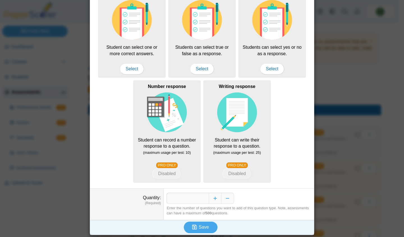
click at [329, 96] on div "Adding a question All assessments are limited to multiple choice questions only…" at bounding box center [202, 118] width 404 height 237
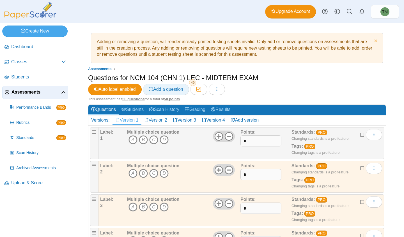
click at [173, 90] on span "Add a question" at bounding box center [166, 89] width 35 height 5
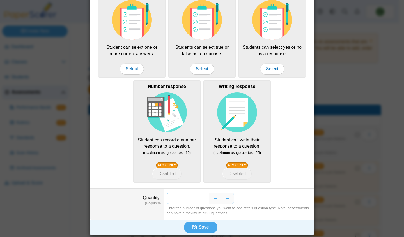
click at [200, 201] on input "**" at bounding box center [188, 198] width 42 height 11
click at [200, 199] on input "**" at bounding box center [188, 198] width 42 height 11
click at [207, 224] on button "Save" at bounding box center [201, 227] width 34 height 11
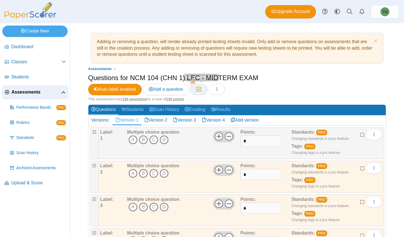
click at [201, 93] on button "Moderation 49" at bounding box center [198, 89] width 17 height 11
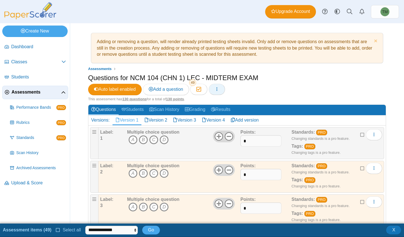
click at [218, 87] on span "button" at bounding box center [217, 89] width 4 height 5
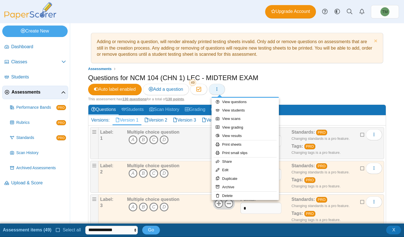
click at [216, 86] on button "button" at bounding box center [217, 89] width 16 height 11
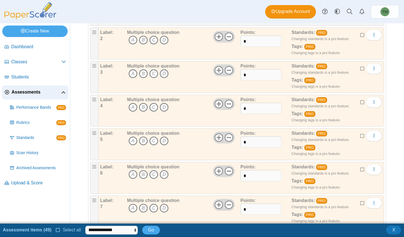
scroll to position [140, 0]
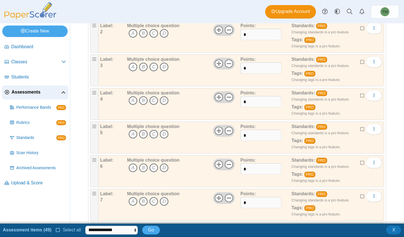
click at [56, 230] on icon at bounding box center [58, 230] width 4 height 4
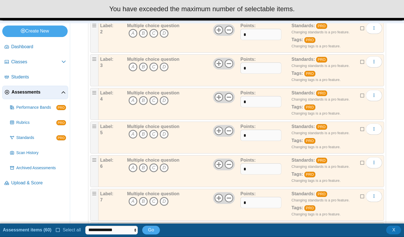
click at [56, 231] on icon at bounding box center [58, 230] width 4 height 4
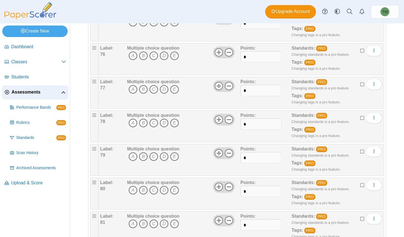
scroll to position [2721, 0]
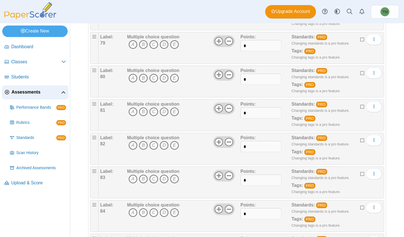
click at [360, 107] on icon at bounding box center [362, 106] width 4 height 4
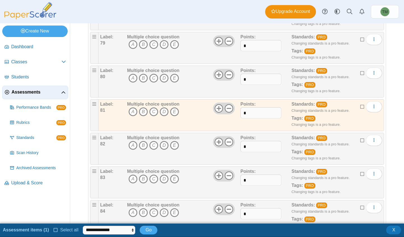
click at [360, 140] on icon at bounding box center [362, 140] width 4 height 4
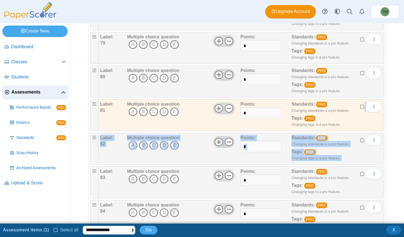
click at [360, 139] on icon at bounding box center [362, 140] width 4 height 4
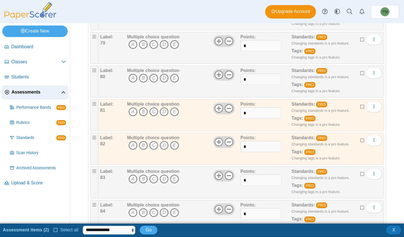
click at [360, 173] on icon at bounding box center [362, 173] width 4 height 4
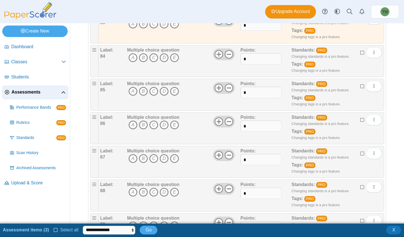
scroll to position [2889, 0]
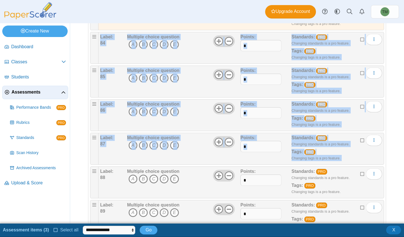
click at [360, 139] on icon at bounding box center [362, 140] width 4 height 4
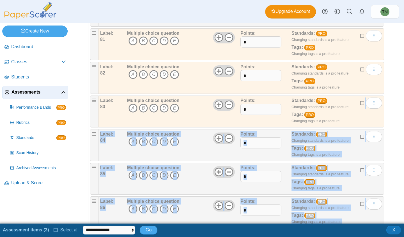
scroll to position [2777, 0]
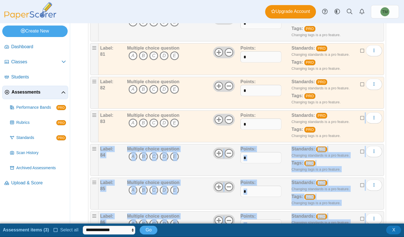
click at [360, 152] on icon at bounding box center [362, 151] width 4 height 4
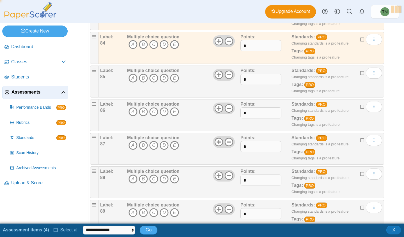
scroll to position [2917, 0]
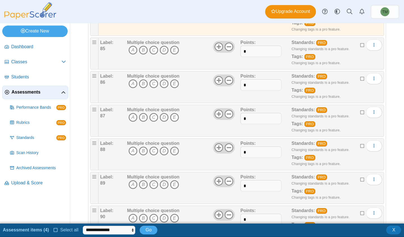
click at [360, 43] on icon at bounding box center [362, 44] width 4 height 4
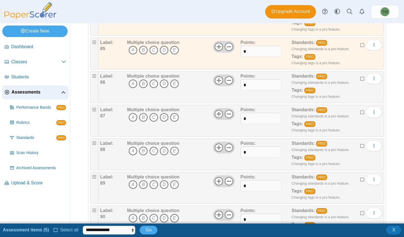
click at [360, 80] on icon at bounding box center [362, 78] width 4 height 4
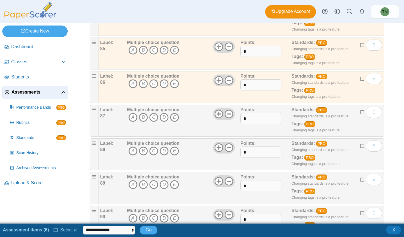
click at [360, 112] on icon at bounding box center [362, 112] width 4 height 4
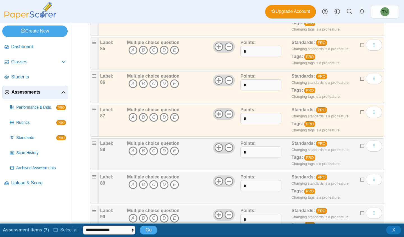
click at [360, 147] on icon at bounding box center [362, 145] width 4 height 4
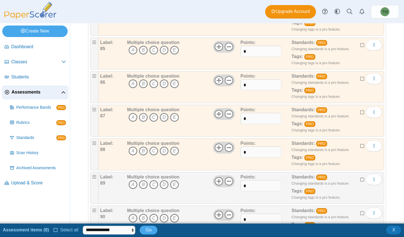
click at [360, 178] on icon at bounding box center [362, 179] width 4 height 4
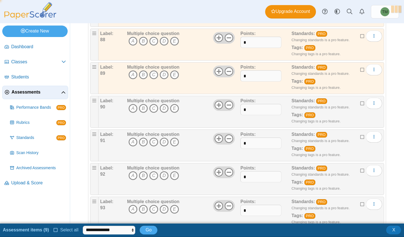
scroll to position [3030, 0]
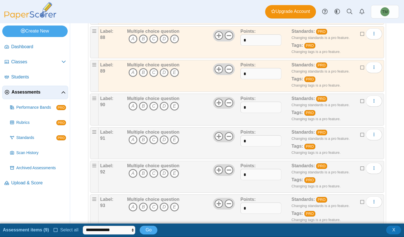
click at [360, 101] on icon at bounding box center [362, 100] width 4 height 4
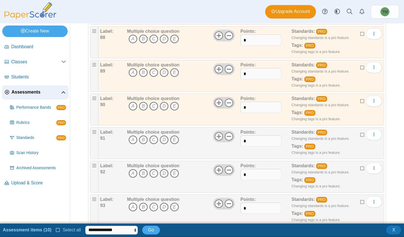
click at [360, 134] on icon at bounding box center [362, 134] width 4 height 4
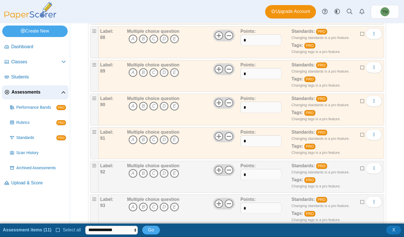
click at [360, 168] on icon at bounding box center [362, 168] width 4 height 4
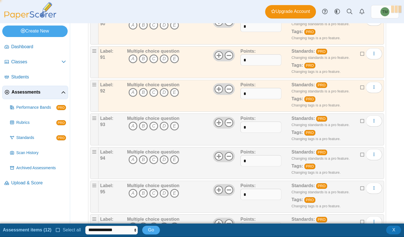
scroll to position [3114, 0]
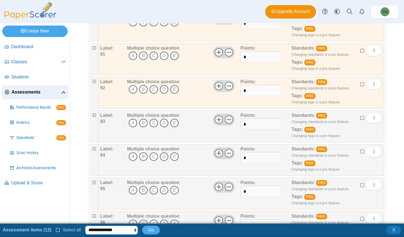
click at [360, 116] on icon at bounding box center [362, 117] width 4 height 4
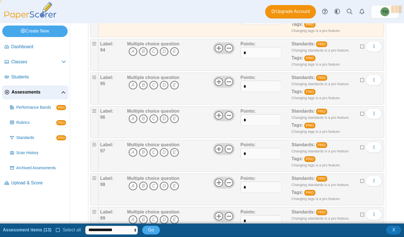
scroll to position [3226, 0]
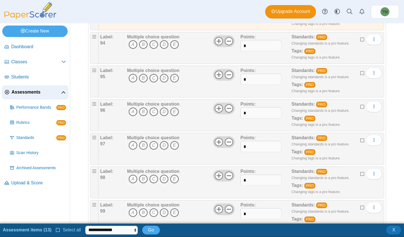
click at [360, 40] on icon at bounding box center [362, 39] width 4 height 4
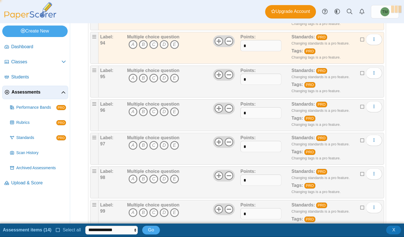
click at [360, 71] on icon at bounding box center [362, 72] width 4 height 4
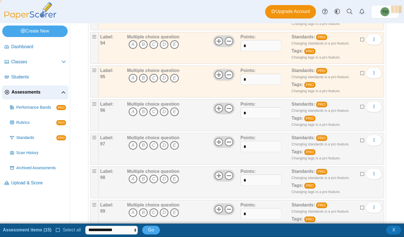
click at [360, 107] on icon at bounding box center [362, 106] width 4 height 4
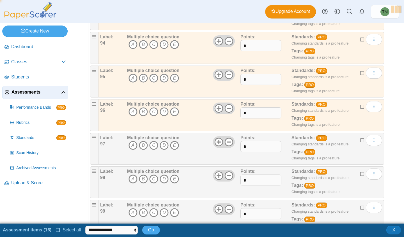
click at [360, 141] on icon at bounding box center [362, 140] width 4 height 4
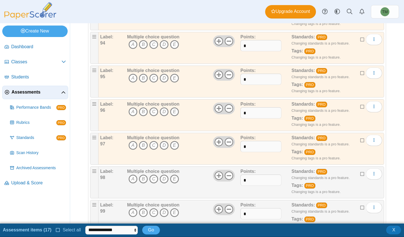
click at [360, 174] on icon at bounding box center [362, 173] width 4 height 4
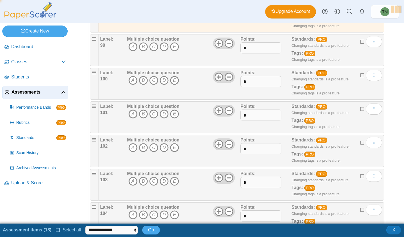
scroll to position [3394, 0]
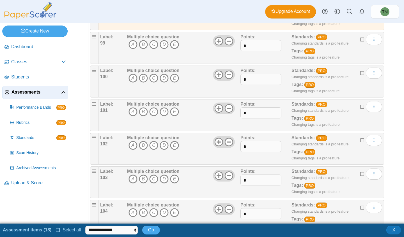
click at [360, 38] on icon at bounding box center [362, 39] width 4 height 4
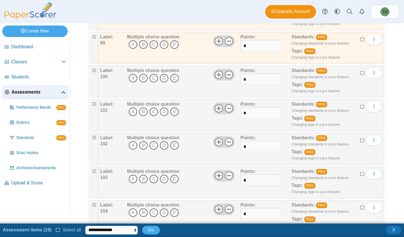
click at [360, 74] on icon at bounding box center [362, 72] width 4 height 4
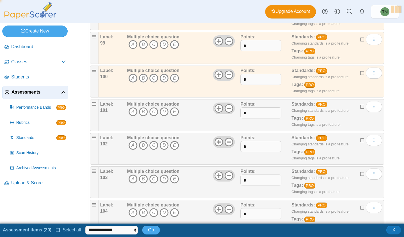
click at [360, 105] on icon at bounding box center [362, 106] width 4 height 4
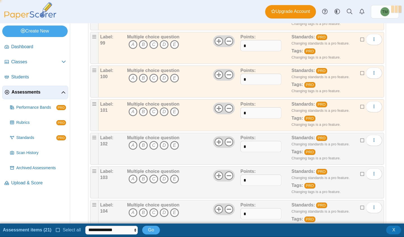
click at [360, 141] on icon at bounding box center [362, 140] width 4 height 4
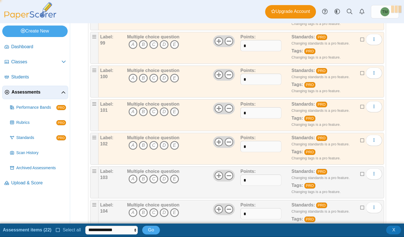
click at [360, 175] on icon at bounding box center [362, 173] width 4 height 4
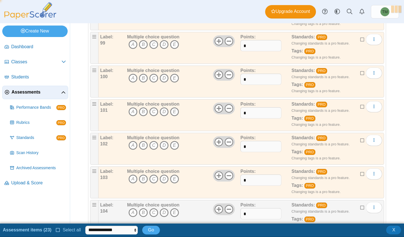
click at [360, 206] on icon at bounding box center [362, 207] width 4 height 4
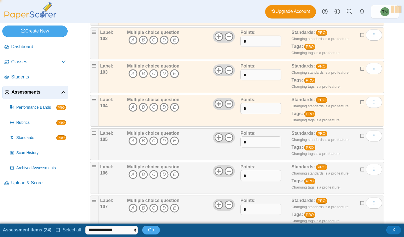
scroll to position [3506, 0]
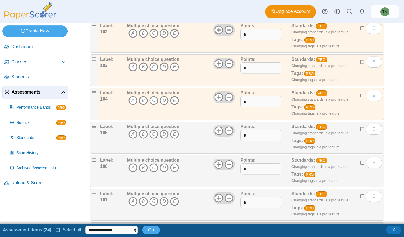
click at [360, 130] on icon at bounding box center [362, 129] width 4 height 4
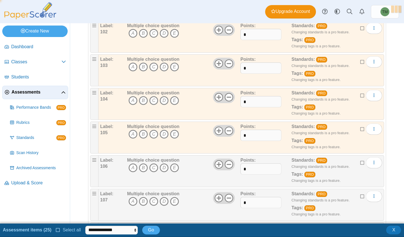
click at [360, 164] on icon at bounding box center [362, 162] width 4 height 4
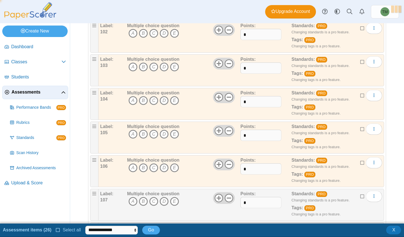
click at [355, 194] on div "Standards: PRO Changing standards is a pro feature. Tags: PRO Changing tags is …" at bounding box center [329, 205] width 77 height 28
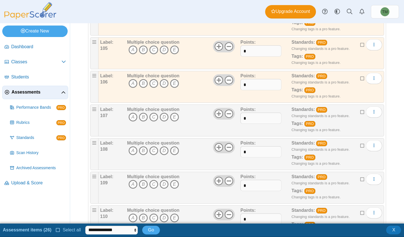
scroll to position [3591, 0]
click at [360, 110] on icon at bounding box center [362, 112] width 4 height 4
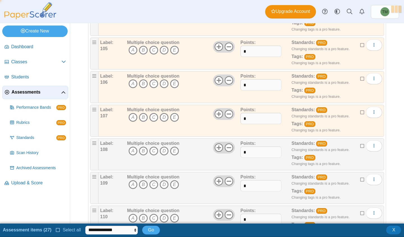
click at [360, 146] on icon at bounding box center [362, 145] width 4 height 4
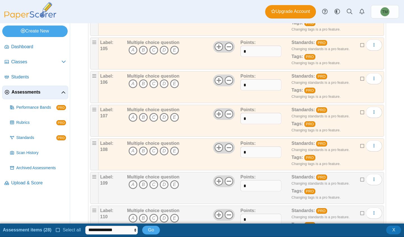
click at [360, 178] on icon at bounding box center [362, 179] width 4 height 4
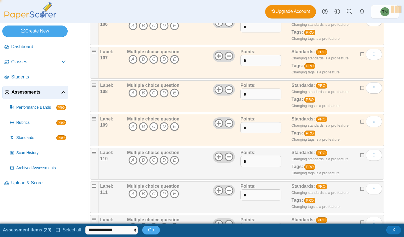
scroll to position [3675, 0]
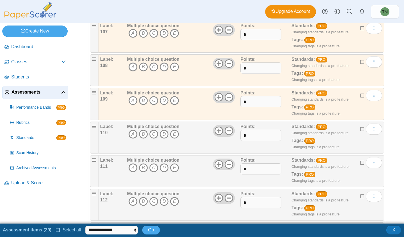
click at [360, 128] on icon at bounding box center [362, 129] width 4 height 4
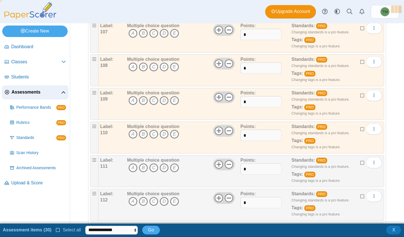
click at [360, 160] on icon at bounding box center [362, 162] width 4 height 4
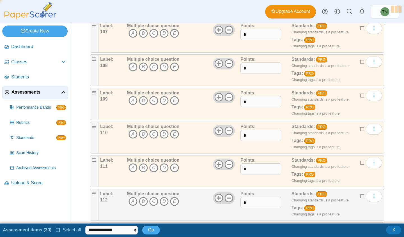
scroll to position [3731, 0]
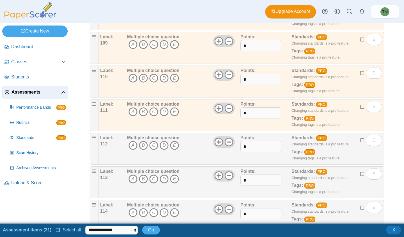
click at [360, 139] on icon at bounding box center [362, 140] width 4 height 4
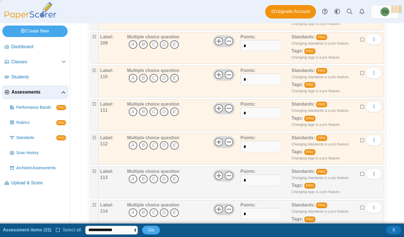
scroll to position [3787, 0]
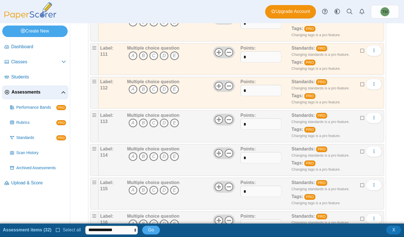
click at [360, 118] on icon at bounding box center [362, 117] width 4 height 4
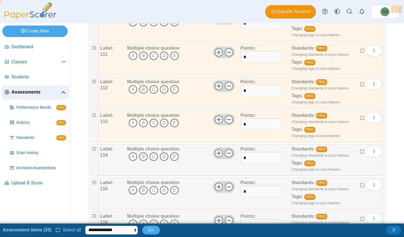
click at [360, 149] on label at bounding box center [362, 152] width 4 height 6
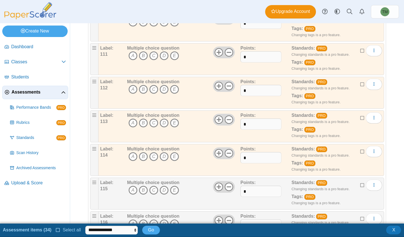
click at [360, 185] on icon at bounding box center [362, 185] width 4 height 4
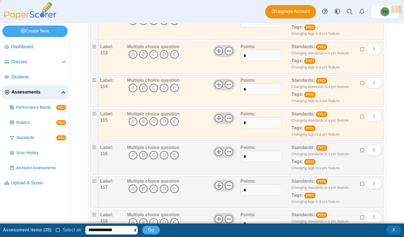
scroll to position [3871, 0]
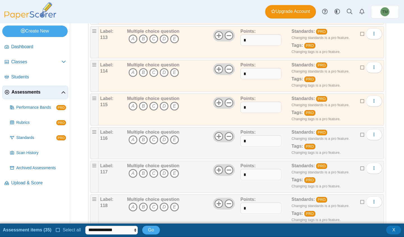
click at [355, 133] on div "Standards: PRO Changing standards is a pro feature. Tags: PRO Changing tags is …" at bounding box center [329, 143] width 77 height 28
click at [360, 169] on icon at bounding box center [362, 168] width 4 height 4
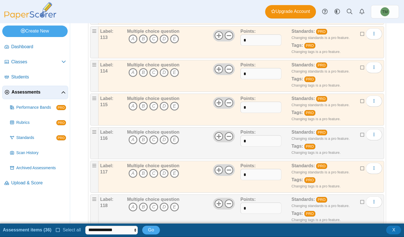
click at [360, 134] on icon at bounding box center [362, 134] width 4 height 4
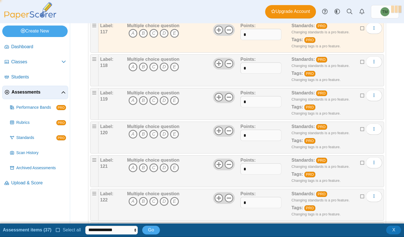
scroll to position [4039, 0]
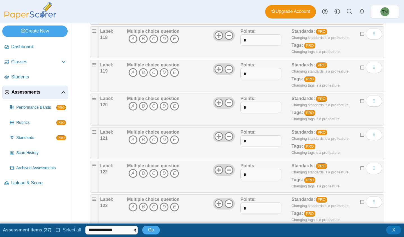
click at [360, 36] on label at bounding box center [362, 34] width 4 height 6
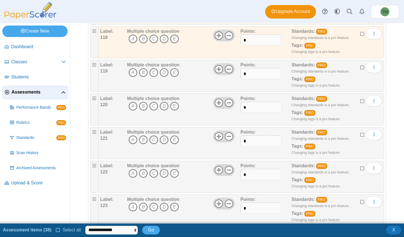
click at [360, 69] on icon at bounding box center [362, 67] width 4 height 4
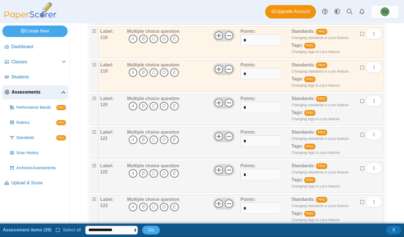
click at [360, 100] on icon at bounding box center [362, 100] width 4 height 4
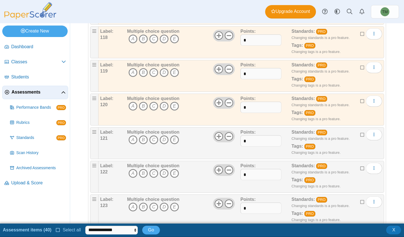
click at [360, 135] on icon at bounding box center [362, 134] width 4 height 4
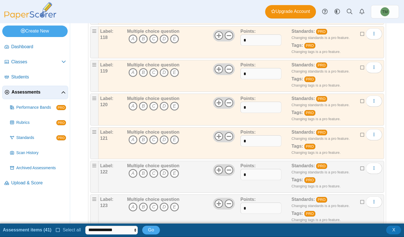
click at [360, 170] on div "Edit Add alternate response Duplicate Delete" at bounding box center [371, 168] width 22 height 11
click at [360, 170] on icon at bounding box center [362, 168] width 4 height 4
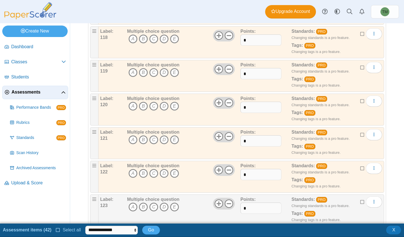
click at [360, 203] on icon at bounding box center [362, 201] width 4 height 4
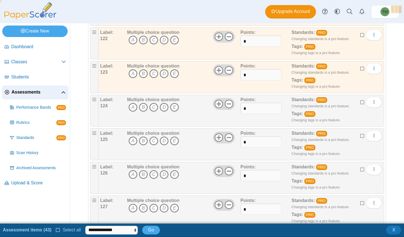
scroll to position [4180, 0]
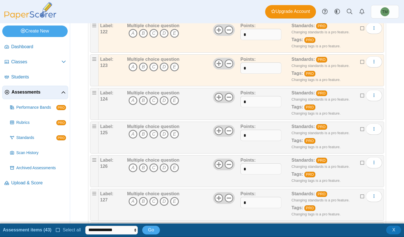
click at [360, 98] on label at bounding box center [362, 96] width 4 height 6
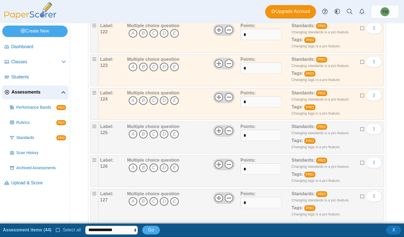
click at [360, 132] on label at bounding box center [362, 129] width 4 height 6
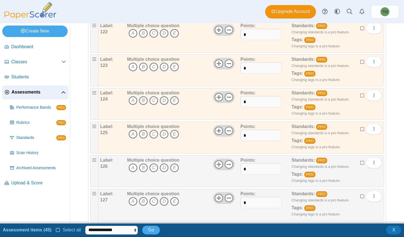
click at [360, 164] on icon at bounding box center [362, 162] width 4 height 4
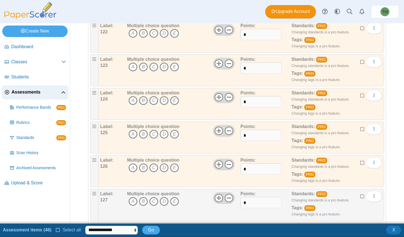
click at [360, 196] on icon at bounding box center [362, 196] width 4 height 4
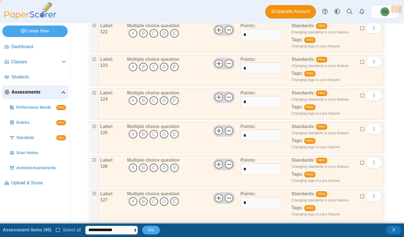
scroll to position [4291, 0]
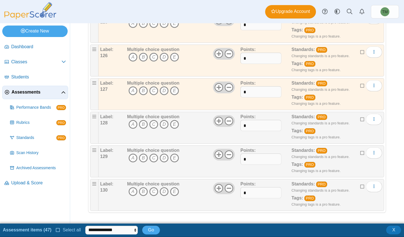
click at [360, 116] on label at bounding box center [362, 119] width 4 height 6
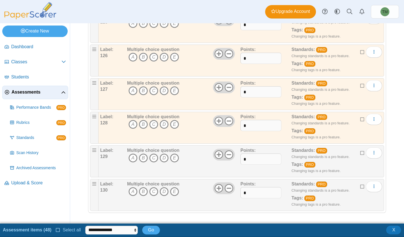
click at [360, 153] on icon at bounding box center [362, 152] width 4 height 4
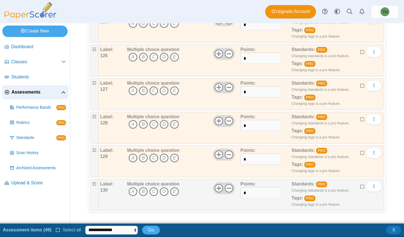
click at [360, 187] on icon at bounding box center [362, 186] width 4 height 4
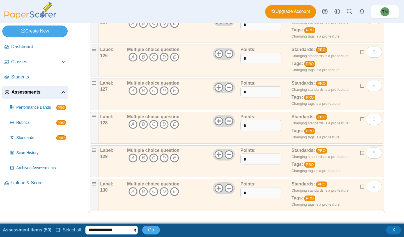
click at [103, 232] on select "**********" at bounding box center [111, 230] width 52 height 8
select select "******"
click at [85, 226] on select "**********" at bounding box center [111, 230] width 52 height 8
click at [150, 231] on span "Go" at bounding box center [151, 230] width 6 height 5
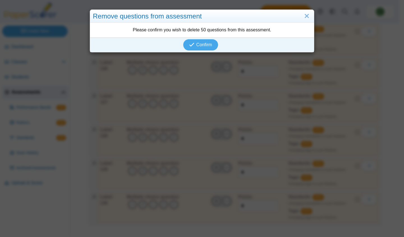
scroll to position [4277, 0]
click at [204, 46] on span "Confirm" at bounding box center [204, 44] width 16 height 5
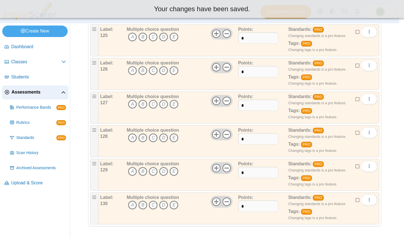
click at [192, 46] on div "Multiple choice question A B C D E" at bounding box center [181, 40] width 113 height 28
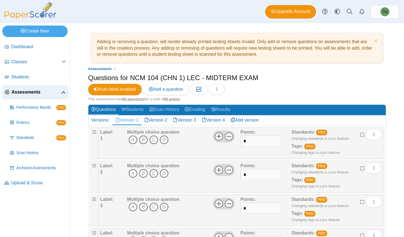
click at [164, 119] on link "Version 2" at bounding box center [155, 121] width 29 height 10
click at [222, 88] on button "button" at bounding box center [217, 89] width 16 height 11
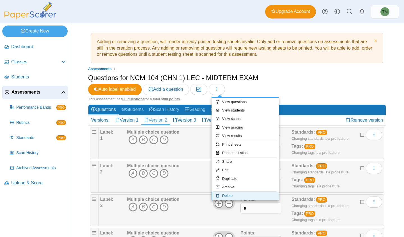
click at [239, 196] on link "Delete" at bounding box center [245, 196] width 67 height 8
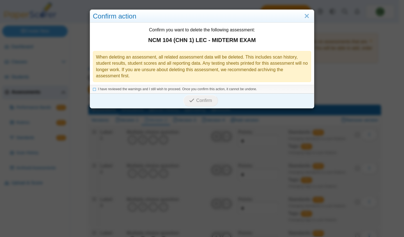
click at [308, 12] on link "Close" at bounding box center [306, 17] width 9 height 10
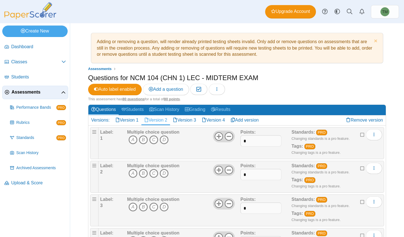
click at [367, 120] on link "Remove version" at bounding box center [364, 121] width 43 height 10
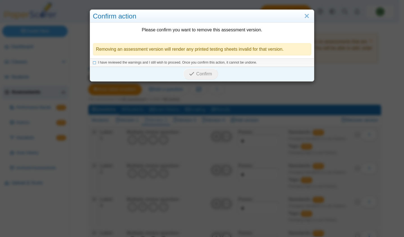
click at [180, 61] on span "I have reviewed the warnings and I still wish to proceed. Once you confirm this…" at bounding box center [177, 63] width 159 height 4
click at [188, 70] on button "Confirm" at bounding box center [200, 73] width 35 height 11
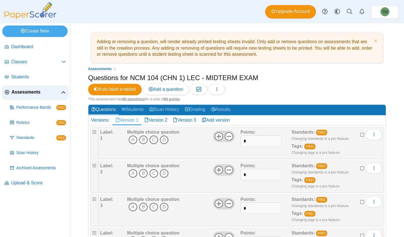
click at [160, 123] on link "Version 2" at bounding box center [155, 121] width 29 height 10
click at [371, 121] on link "Remove version" at bounding box center [364, 121] width 43 height 10
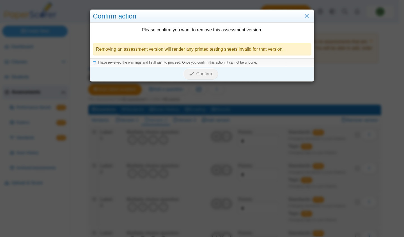
click at [93, 61] on icon at bounding box center [94, 61] width 3 height 3
click at [199, 73] on span "Confirm" at bounding box center [204, 74] width 16 height 5
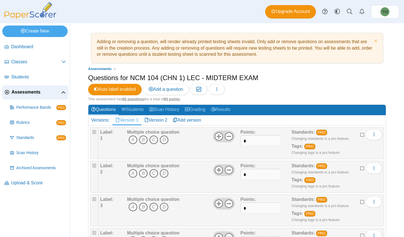
click at [155, 120] on link "Version 2" at bounding box center [155, 121] width 29 height 10
click at [378, 120] on link "Remove version" at bounding box center [364, 121] width 43 height 10
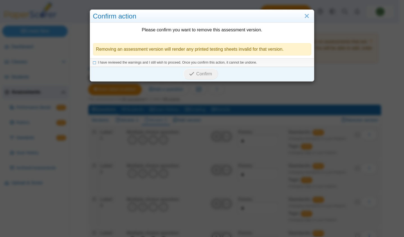
click at [202, 93] on div "Confirm action Please confirm you want to remove this assessment version. Remov…" at bounding box center [202, 118] width 404 height 237
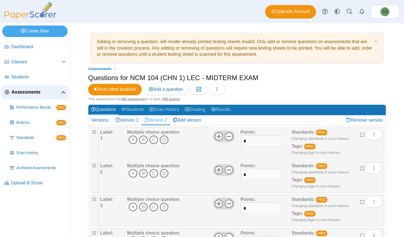
click at [367, 121] on link "Remove version" at bounding box center [364, 121] width 43 height 10
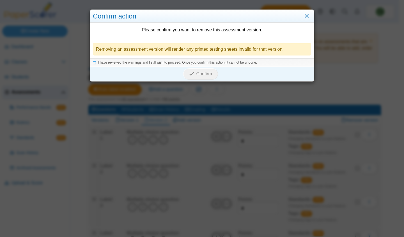
click at [94, 63] on icon at bounding box center [94, 61] width 3 height 3
click at [204, 72] on span "Confirm" at bounding box center [204, 74] width 16 height 5
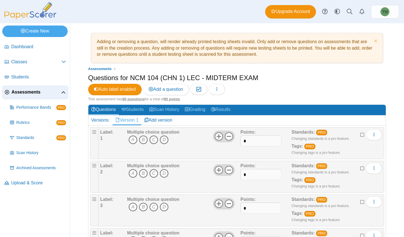
click at [270, 79] on div "Questions for NCM 104 (CHN 1) LEC - MIDTERM EXAM Auto label enabled Add a quest…" at bounding box center [237, 85] width 298 height 24
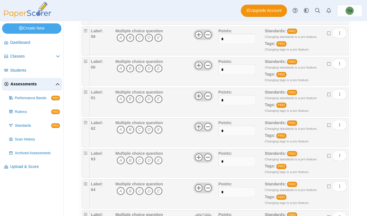
scroll to position [2594, 0]
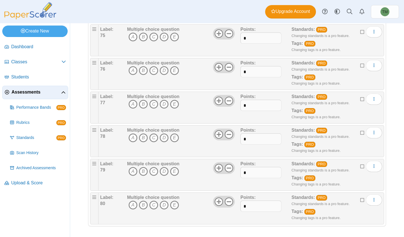
click at [360, 199] on icon at bounding box center [362, 199] width 4 height 4
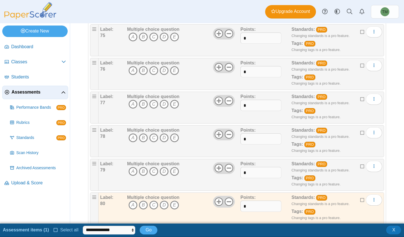
click at [360, 166] on icon at bounding box center [362, 166] width 4 height 4
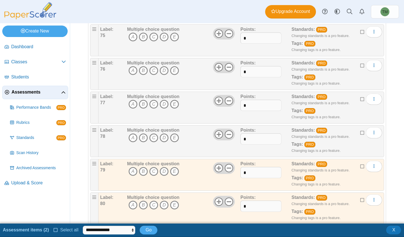
click at [360, 134] on icon at bounding box center [362, 132] width 4 height 4
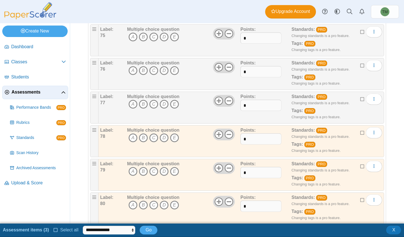
click at [360, 98] on icon at bounding box center [362, 98] width 4 height 4
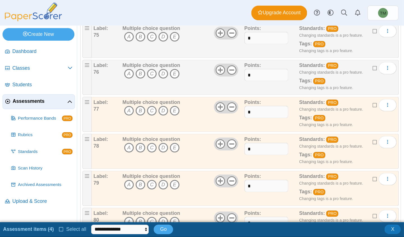
scroll to position [2594, 0]
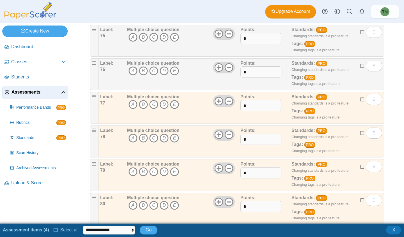
click at [388, 78] on div "Adding or removing a question, will render already printed testing sheets inval…" at bounding box center [237, 123] width 334 height 201
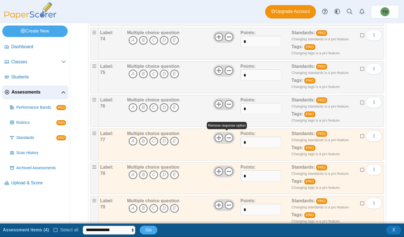
scroll to position [2607, 0]
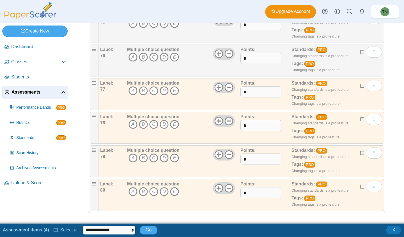
drag, startPoint x: 355, startPoint y: 82, endPoint x: 359, endPoint y: 90, distance: 9.3
click at [360, 82] on div "Edit Add alternate response Duplicate Delete" at bounding box center [371, 85] width 22 height 11
click at [360, 86] on icon at bounding box center [362, 85] width 4 height 4
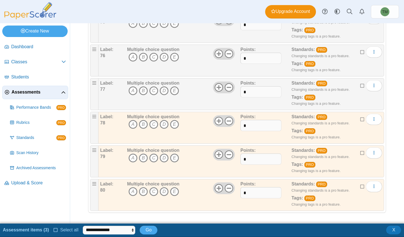
click at [360, 118] on icon at bounding box center [362, 119] width 4 height 4
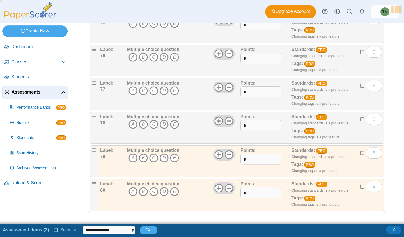
click at [360, 152] on icon at bounding box center [362, 152] width 4 height 4
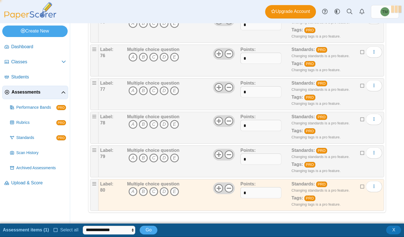
click at [360, 187] on icon at bounding box center [362, 186] width 4 height 4
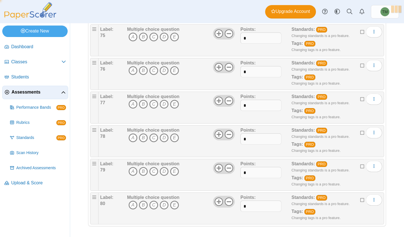
scroll to position [2594, 0]
